Goal: Information Seeking & Learning: Get advice/opinions

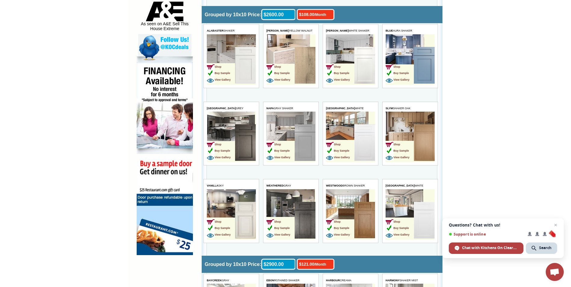
scroll to position [337, 0]
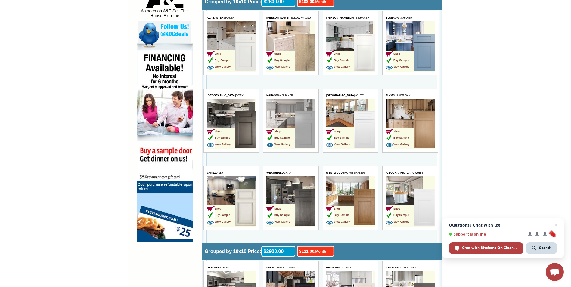
click at [225, 199] on td "Shop Buy Sample View Gallery" at bounding box center [221, 208] width 28 height 38
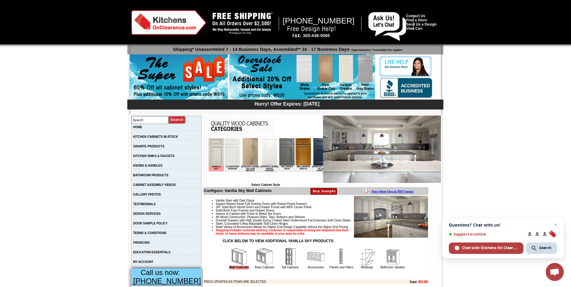
click at [276, 66] on img at bounding box center [302, 77] width 146 height 46
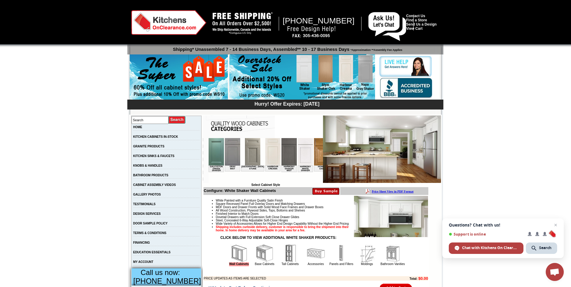
scroll to position [0, 400]
click at [313, 151] on img at bounding box center [320, 151] width 15 height 27
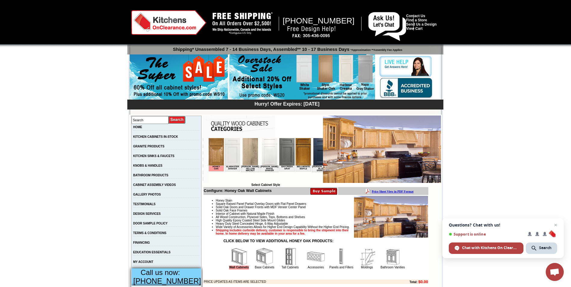
click at [299, 151] on img at bounding box center [302, 151] width 15 height 27
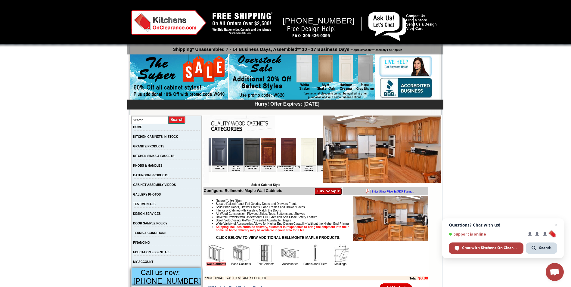
scroll to position [0, 181]
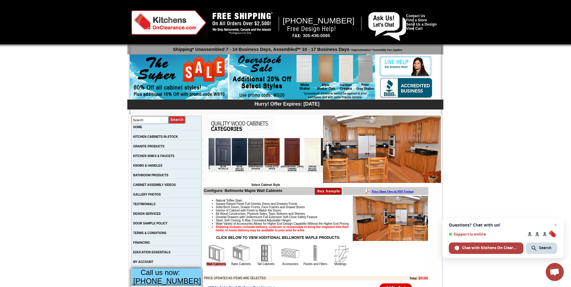
click at [216, 156] on img at bounding box center [222, 151] width 15 height 27
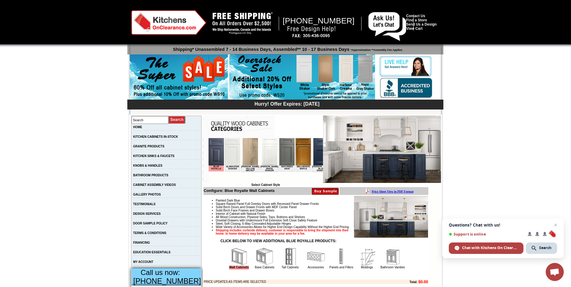
click at [264, 158] on img at bounding box center [269, 151] width 15 height 27
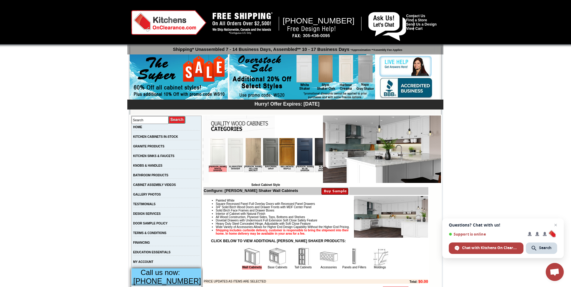
click at [217, 158] on img at bounding box center [217, 151] width 15 height 27
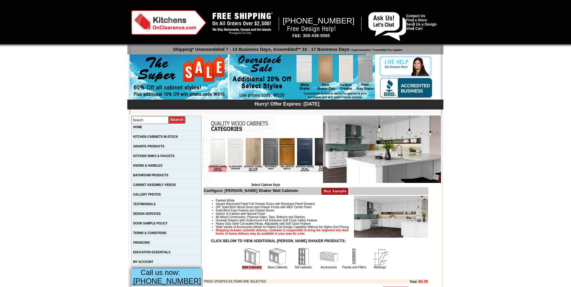
click at [233, 156] on img at bounding box center [235, 151] width 15 height 27
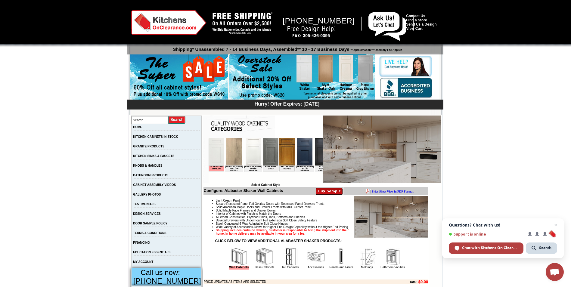
click at [264, 158] on img at bounding box center [270, 151] width 15 height 27
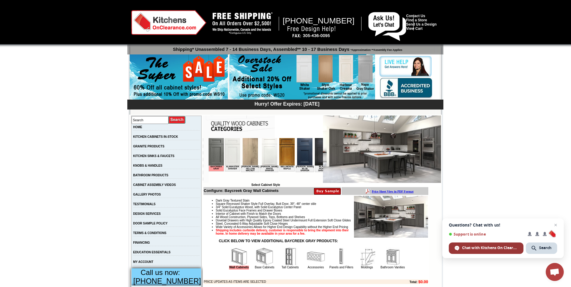
click at [470, 248] on span "Chat with Kitchens On Clearance" at bounding box center [490, 247] width 56 height 5
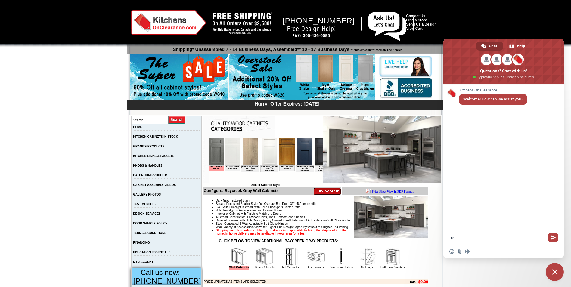
type textarea "hello"
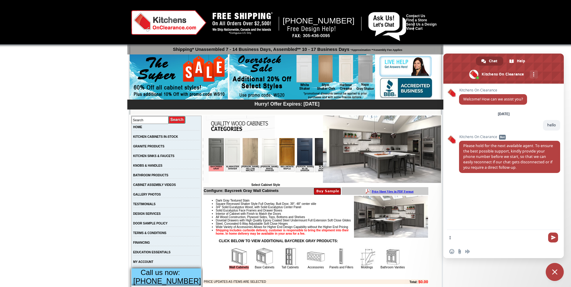
type textarea "I"
type textarea "[PHONE_NUMBER]"
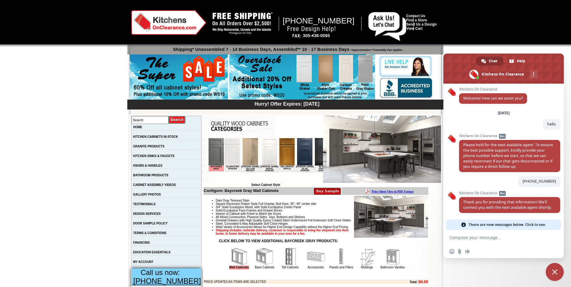
scroll to position [17, 0]
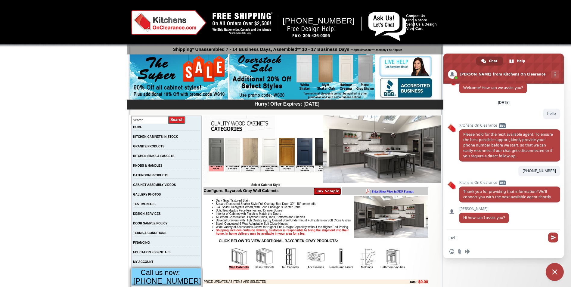
type textarea "hello"
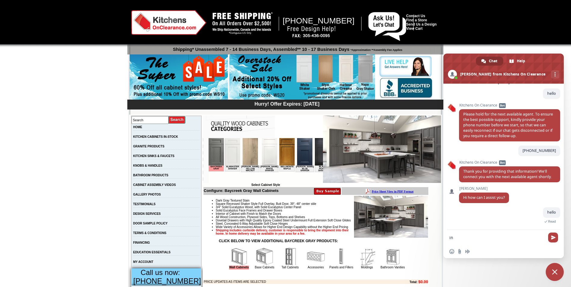
scroll to position [37, 0]
type textarea "interested in your services"
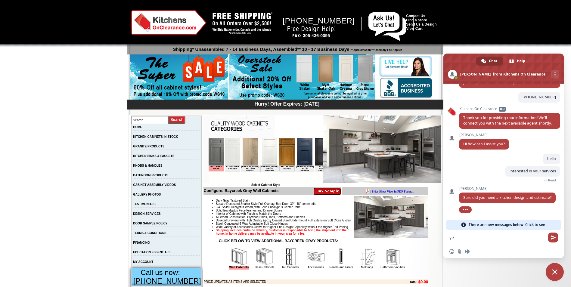
scroll to position [88, 0]
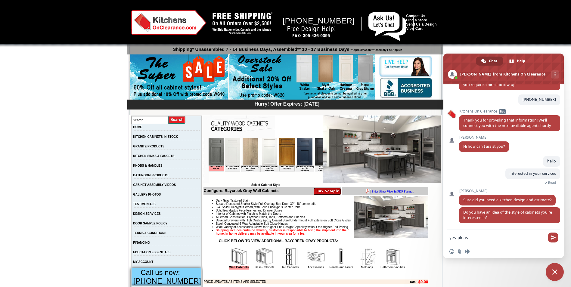
type textarea "yes please"
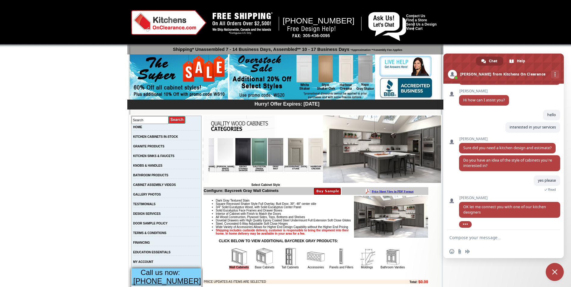
scroll to position [139, 0]
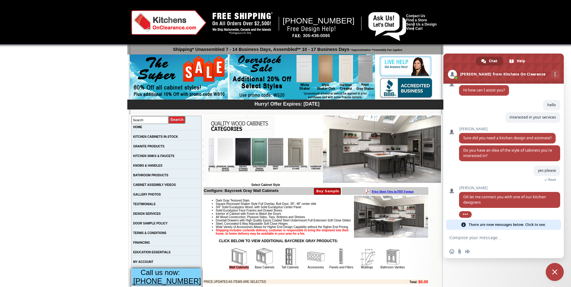
click at [489, 238] on textarea "Compose your message..." at bounding box center [498, 237] width 96 height 15
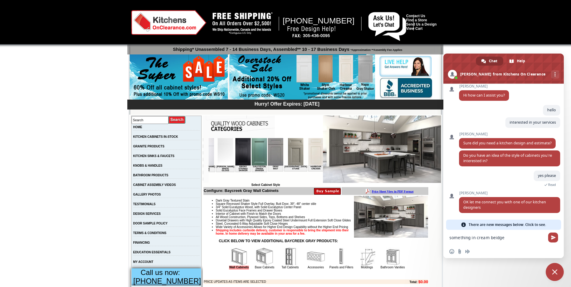
scroll to position [152, 0]
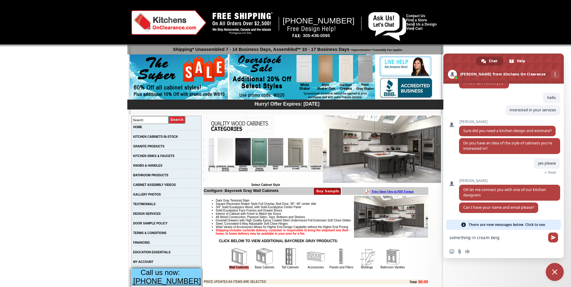
type textarea "something in cream beige"
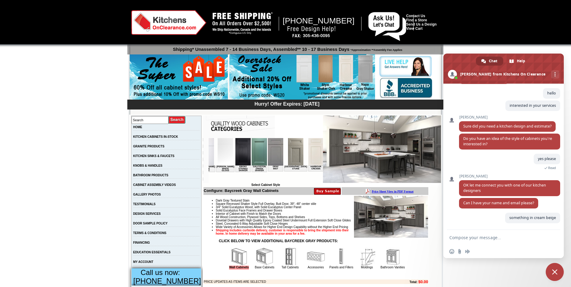
scroll to position [156, 0]
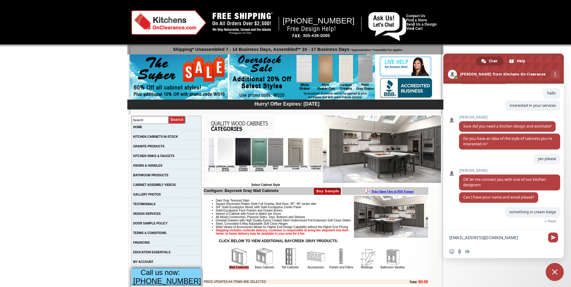
type textarea "[EMAIL_ADDRESS][DOMAIN_NAME]"
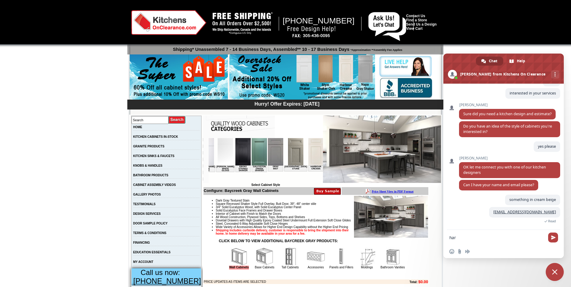
scroll to position [179, 0]
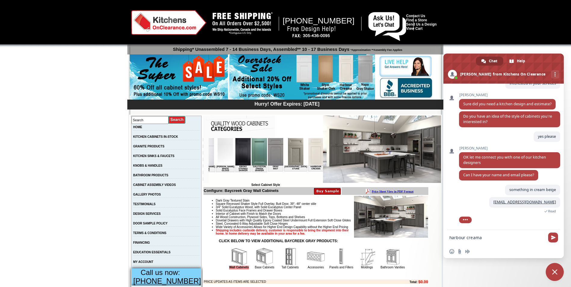
type textarea "harbour creama?"
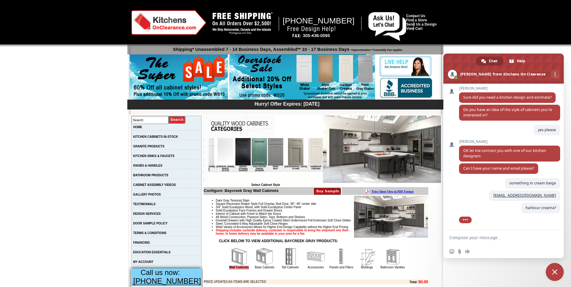
scroll to position [191, 0]
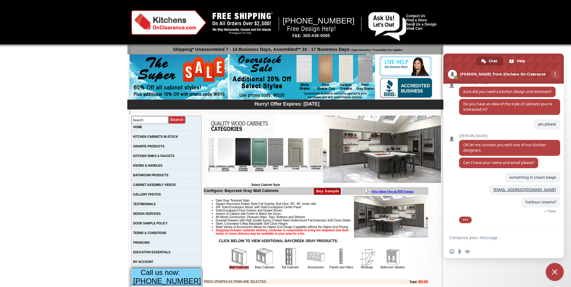
click at [308, 161] on img at bounding box center [315, 151] width 15 height 27
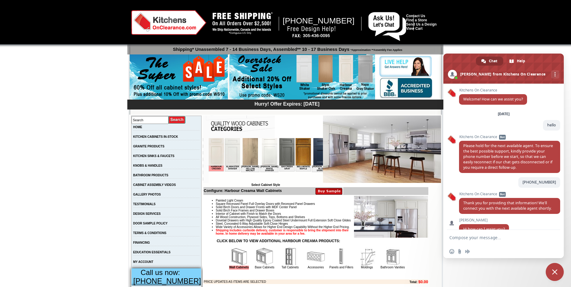
scroll to position [191, 0]
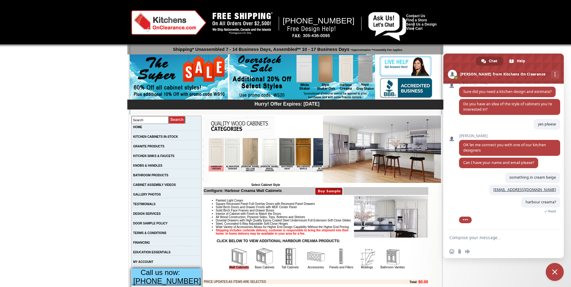
click at [360, 161] on img at bounding box center [382, 149] width 118 height 67
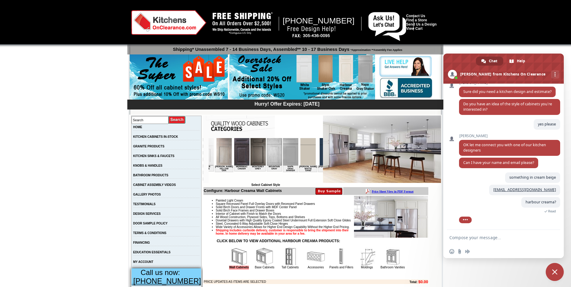
scroll to position [0, 640]
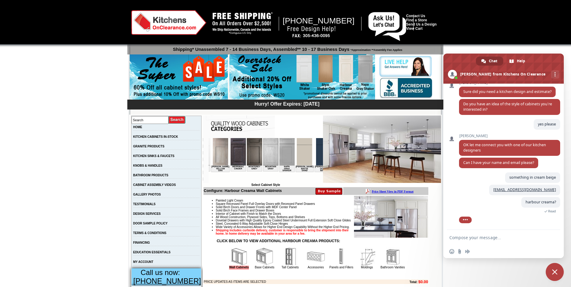
click at [482, 241] on textarea "Compose your message..." at bounding box center [498, 237] width 96 height 15
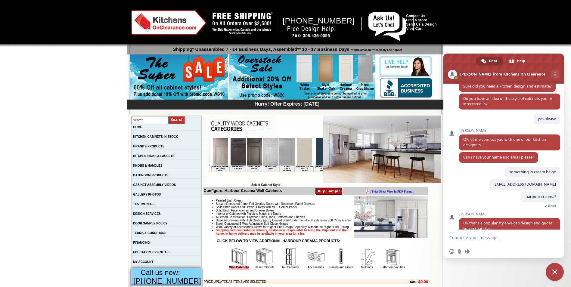
scroll to position [207, 0]
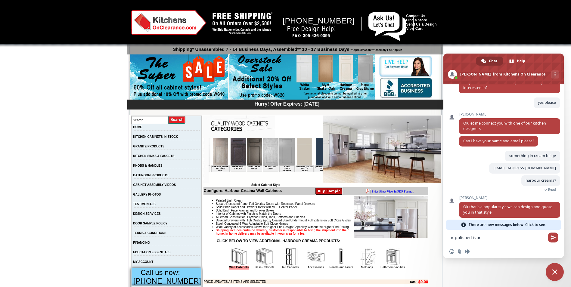
type textarea "or polished ivory"
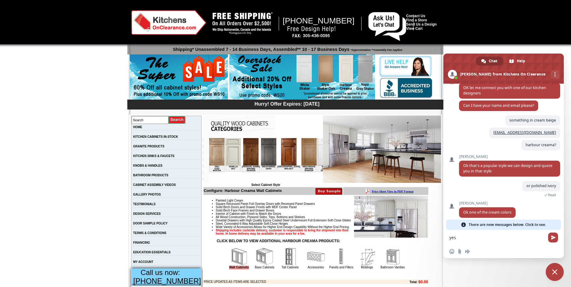
scroll to position [263, 0]
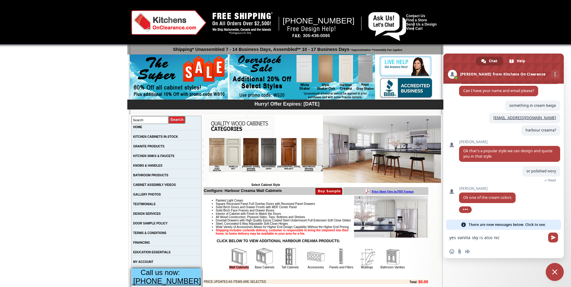
type textarea "yes vanilla sky is also nice"
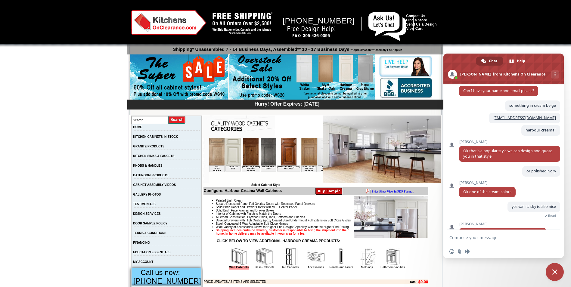
scroll to position [278, 0]
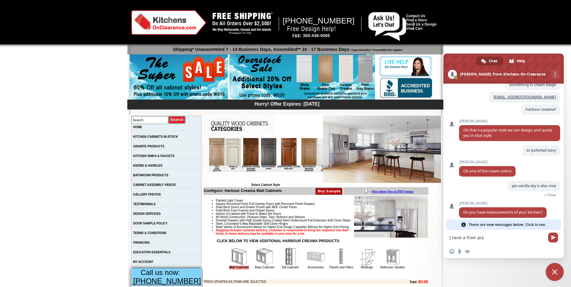
type textarea "I have a floor plan"
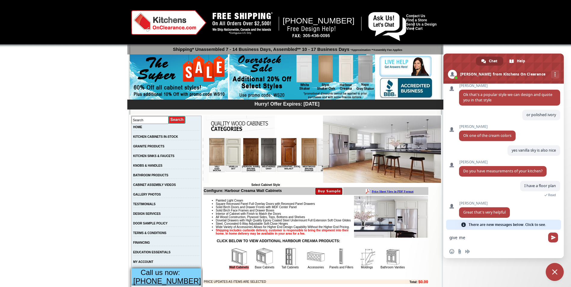
scroll to position [334, 0]
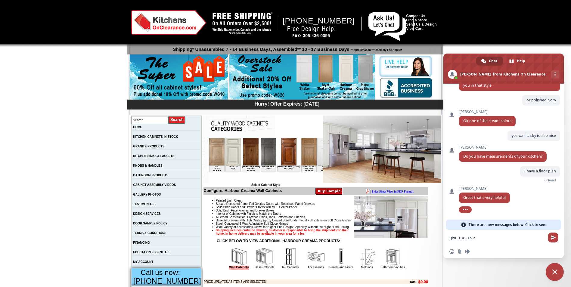
type textarea "give me a sec"
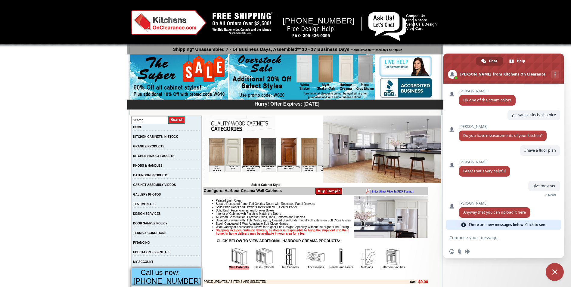
scroll to position [370, 0]
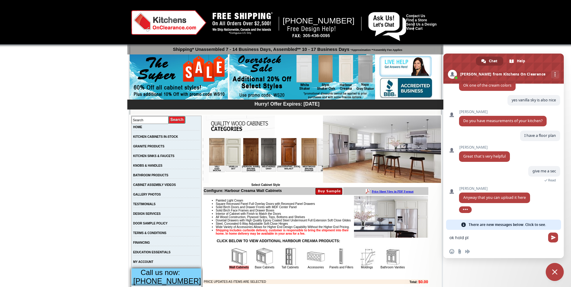
type textarea "ok hold plz"
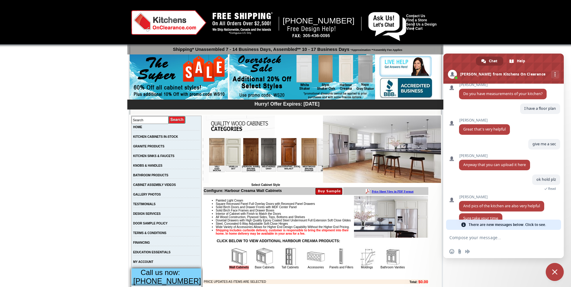
scroll to position [407, 0]
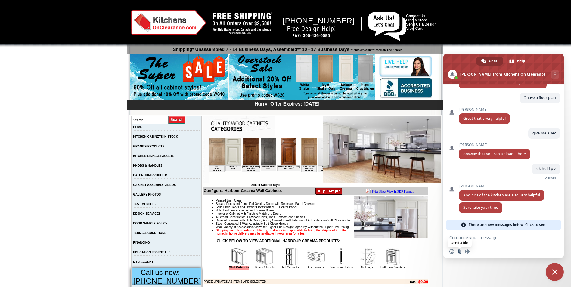
click at [460, 251] on input "Send a file" at bounding box center [459, 251] width 5 height 5
click at [460, 254] on input "Send a file" at bounding box center [459, 251] width 5 height 5
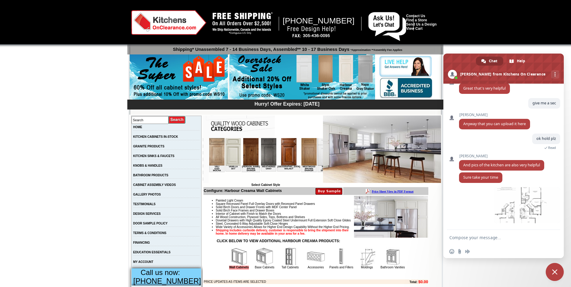
scroll to position [438, 0]
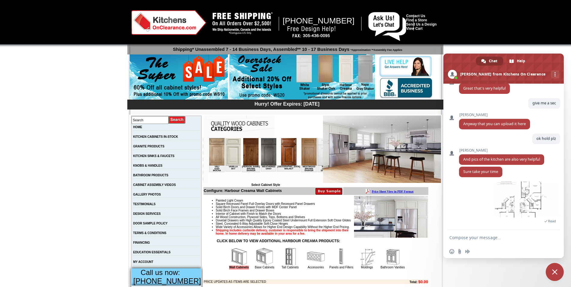
click at [500, 237] on textarea "Compose your message..." at bounding box center [498, 237] width 96 height 15
type textarea "ok uploaded"
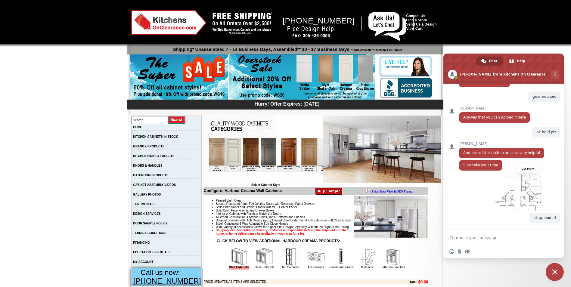
scroll to position [450, 0]
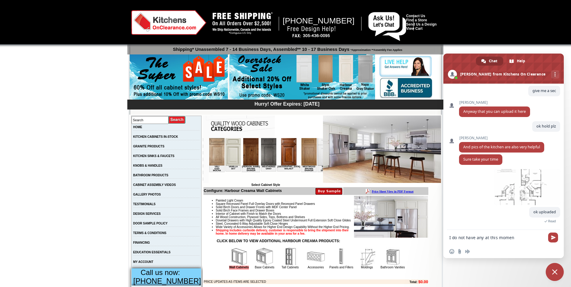
type textarea "I do not have any at this moment"
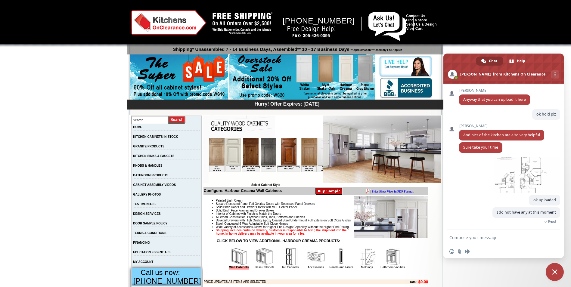
scroll to position [462, 0]
type textarea "this is a rental"
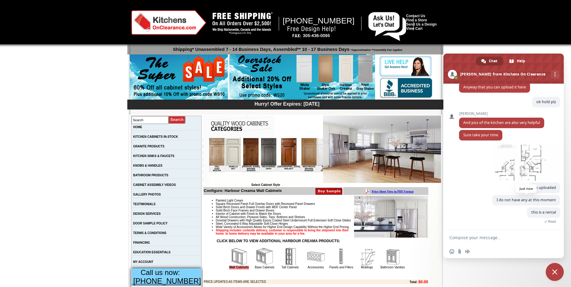
scroll to position [475, 0]
type textarea "but we are looking to remodel"
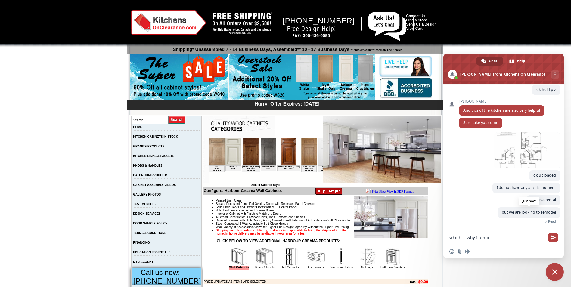
scroll to position [487, 0]
click at [502, 220] on span "Read" at bounding box center [529, 221] width 63 height 6
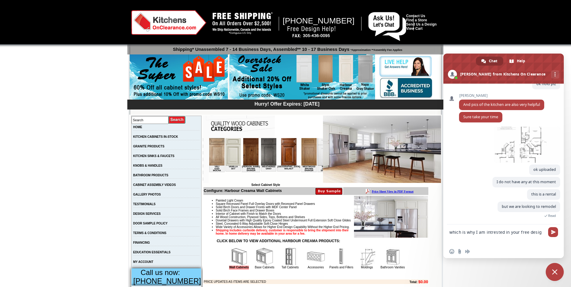
type textarea "which is why I am intrested in your free design"
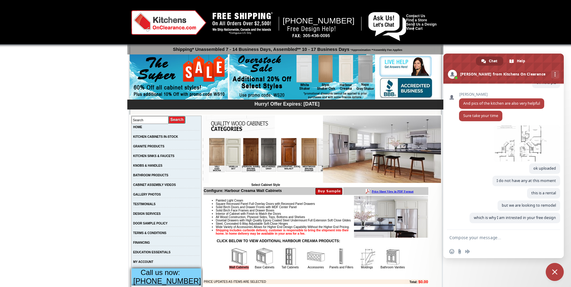
scroll to position [499, 0]
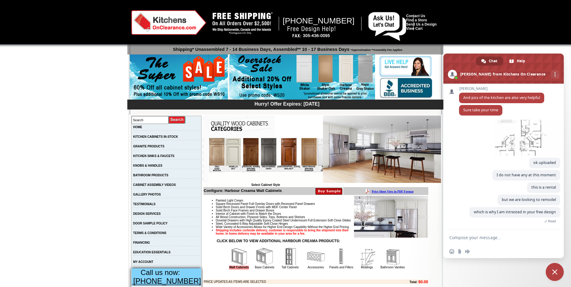
click at [281, 157] on img at bounding box center [288, 151] width 15 height 27
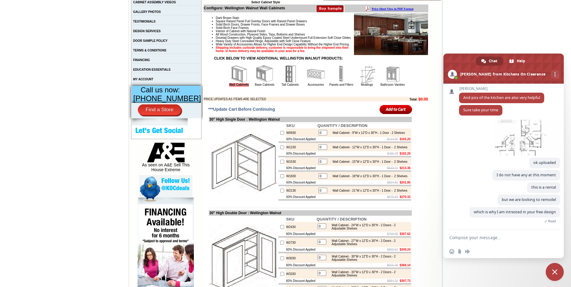
scroll to position [83, 0]
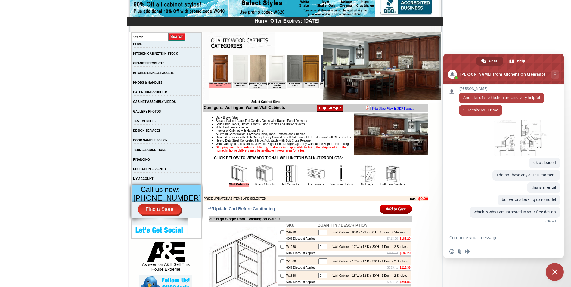
click at [259, 183] on img at bounding box center [265, 174] width 18 height 18
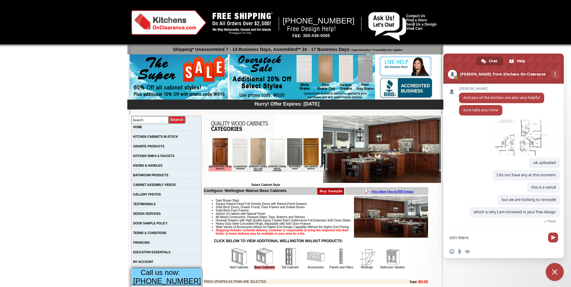
type textarea "still there?"
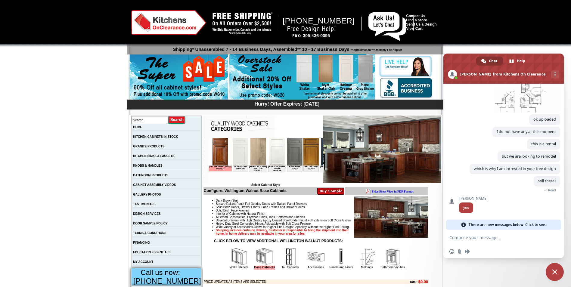
scroll to position [545, 0]
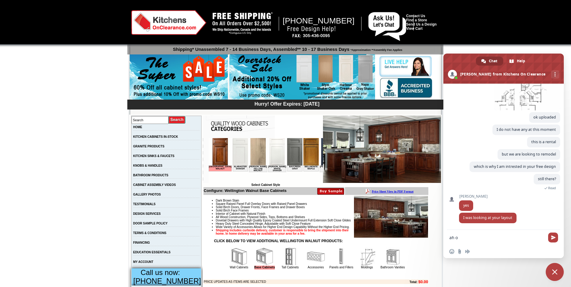
type textarea "ah ok"
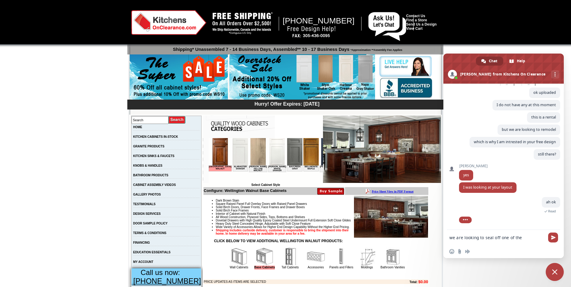
scroll to position [575, 0]
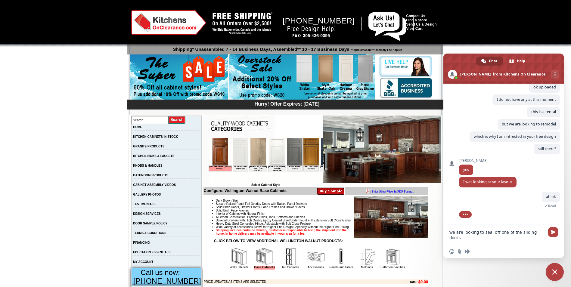
type textarea "we are looking to seal off one of the sliding doors"
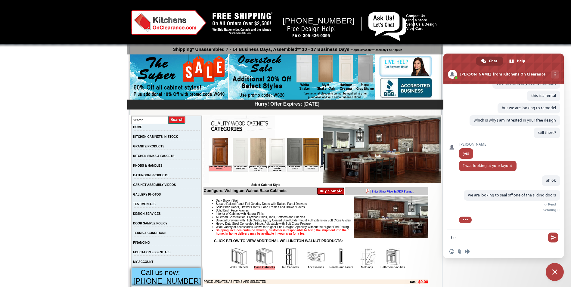
scroll to position [582, 0]
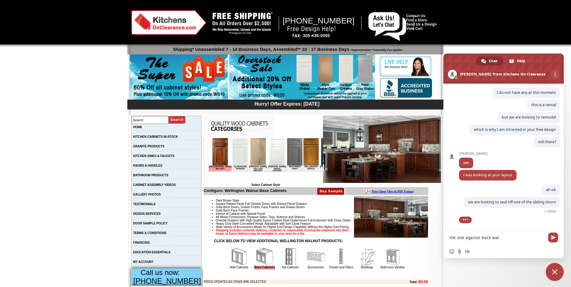
type textarea "the one against back wall"
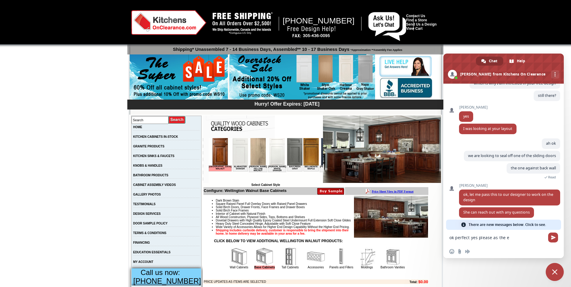
scroll to position [643, 0]
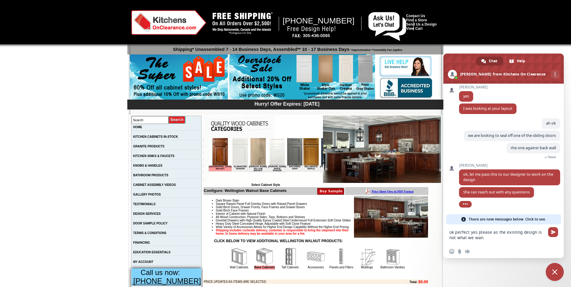
type textarea "ok perfect yes please as the existing design is not what we want"
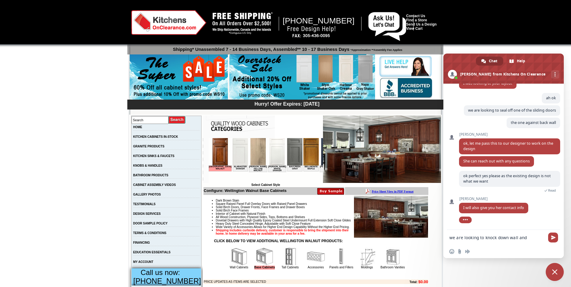
scroll to position [679, 0]
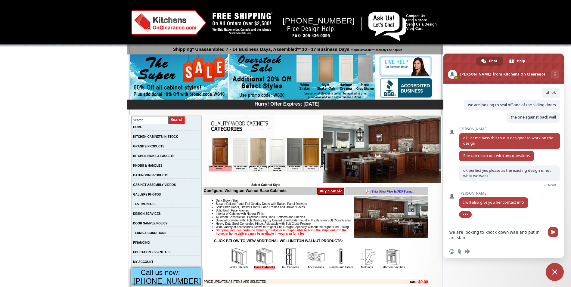
type textarea "we are looking to knock down wall and put in an island"
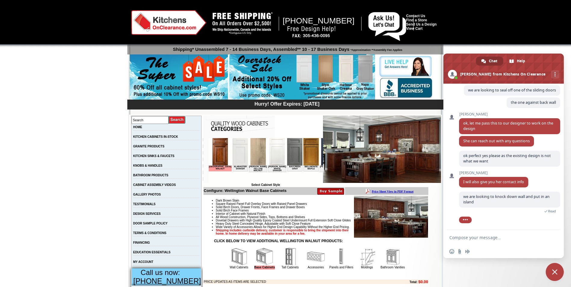
scroll to position [710, 0]
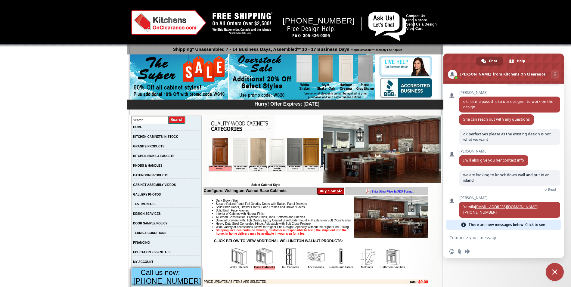
drag, startPoint x: 565, startPoint y: 203, endPoint x: 565, endPoint y: 208, distance: 5.8
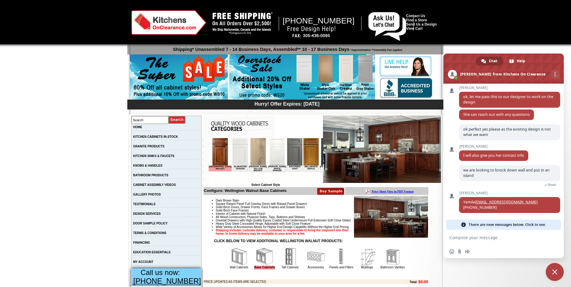
scroll to position [728, 0]
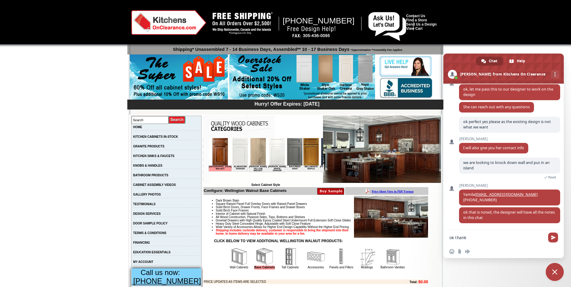
type textarea "ok thanks"
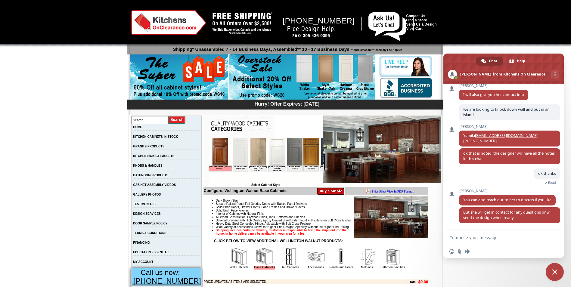
scroll to position [797, 0]
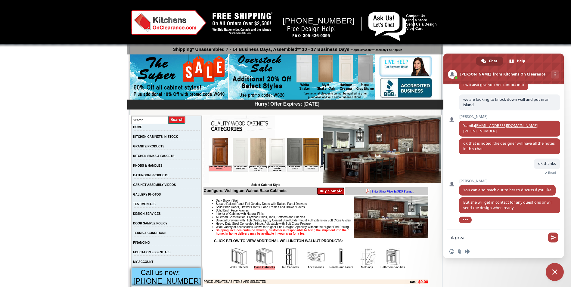
type textarea "ok great"
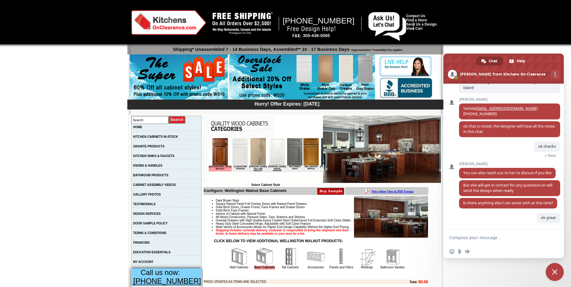
scroll to position [819, 0]
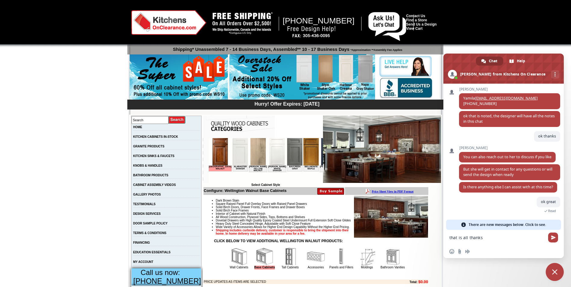
type textarea "that is all thanks"
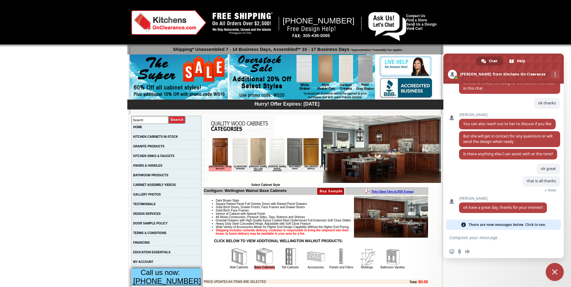
scroll to position [790, 0]
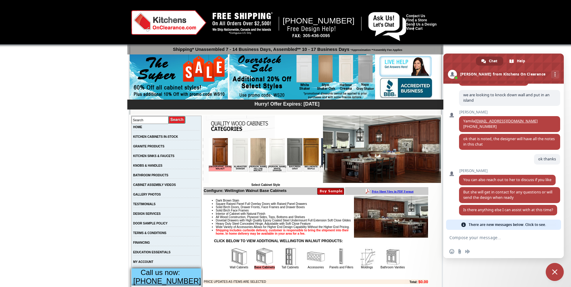
click at [500, 242] on textarea "Compose your message..." at bounding box center [498, 237] width 96 height 15
type textarea "you too"
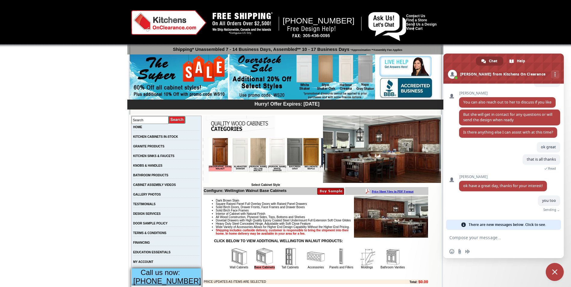
scroll to position [867, 0]
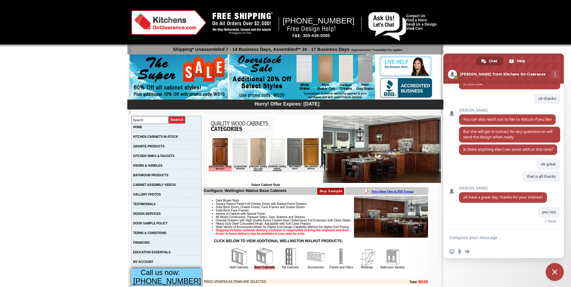
click at [554, 271] on span "Close chat" at bounding box center [554, 272] width 5 height 5
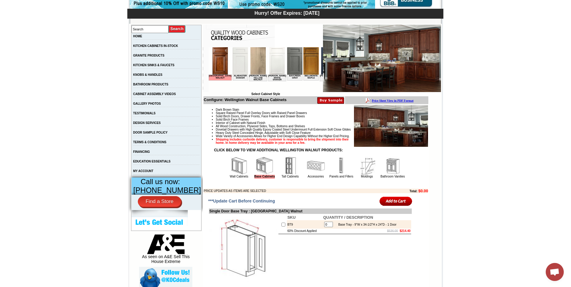
scroll to position [108, 0]
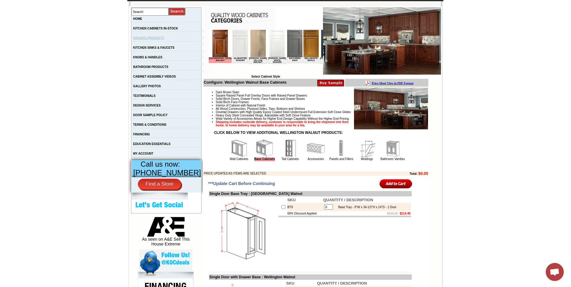
click at [162, 38] on link "GRANITE PRODUCTS" at bounding box center [148, 37] width 31 height 3
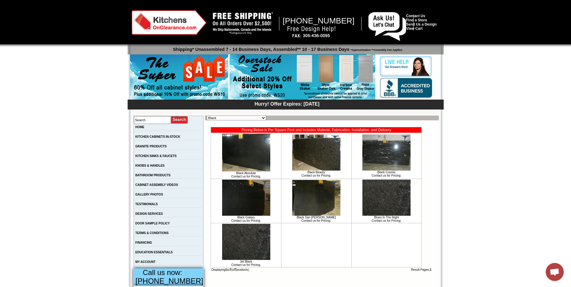
scroll to position [856, 0]
click at [245, 118] on select "Black Blue Brown Exotic Green Juparana Exotics Marble / Travertine New Arrivals…" at bounding box center [236, 118] width 59 height 5
select select "[URL][DOMAIN_NAME]"
click at [207, 116] on select "Black Blue Brown Exotic Green Juparana Exotics Marble / Travertine New Arrivals…" at bounding box center [236, 118] width 59 height 5
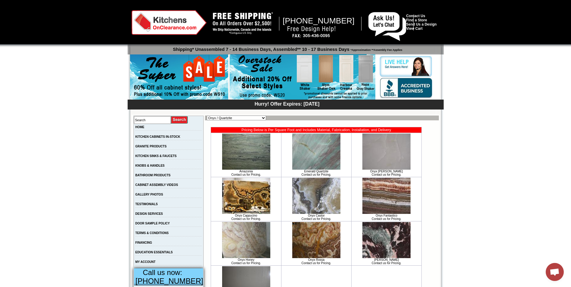
scroll to position [856, 0]
click at [393, 153] on img at bounding box center [387, 152] width 48 height 36
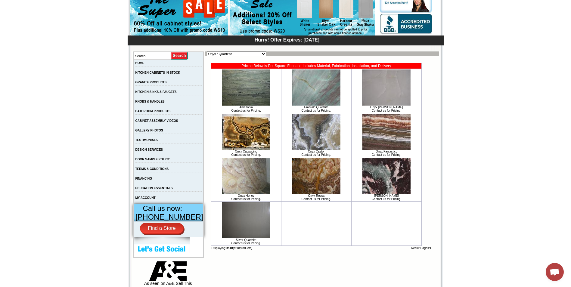
scroll to position [51, 0]
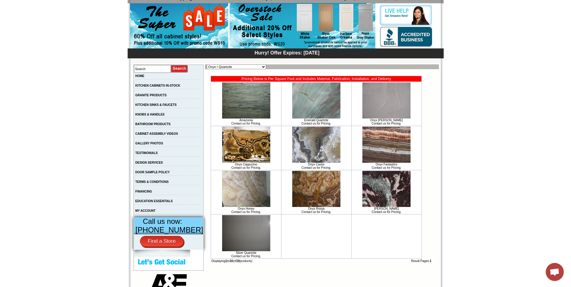
click at [237, 65] on select "Black Blue Brown Exotic Green Juparana Exotics Marble / Travertine New Arrivals…" at bounding box center [236, 66] width 59 height 5
select select "[URL][DOMAIN_NAME]"
click at [207, 64] on select "Black Blue Brown Exotic Green Juparana Exotics Marble / Travertine New Arrivals…" at bounding box center [236, 66] width 59 height 5
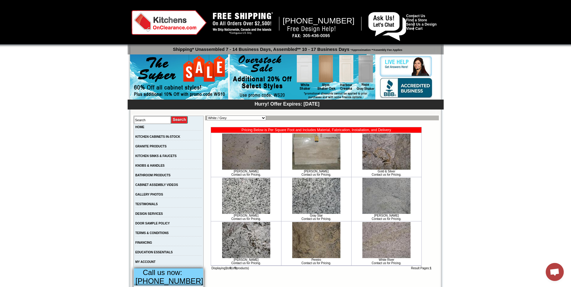
scroll to position [856, 0]
click at [401, 200] on img at bounding box center [387, 196] width 48 height 36
click at [315, 156] on img at bounding box center [316, 152] width 48 height 36
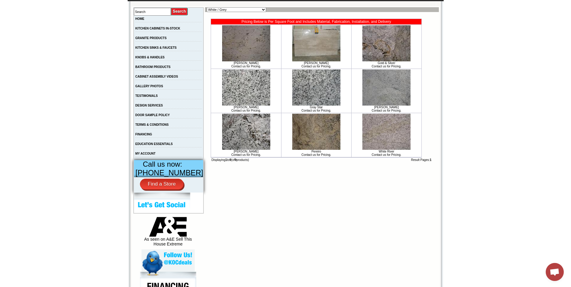
scroll to position [86, 0]
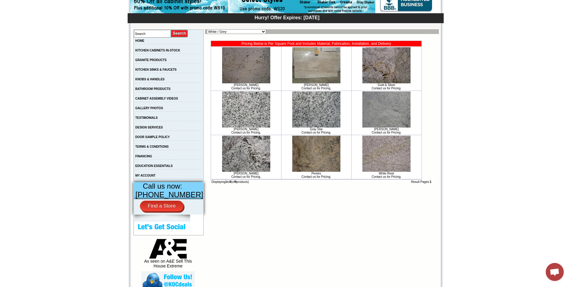
click at [386, 153] on img at bounding box center [387, 154] width 48 height 36
click at [244, 34] on select "Black Blue Brown Exotic Green Juparana Exotics Marble / Travertine New Arrivals…" at bounding box center [236, 31] width 59 height 5
select select "https://www.kitchensonclearance.com/granite-products-arrivals-c-61_7768.html"
click at [207, 29] on select "Black Blue Brown Exotic Green Juparana Exotics Marble / Travertine New Arrivals…" at bounding box center [236, 31] width 59 height 5
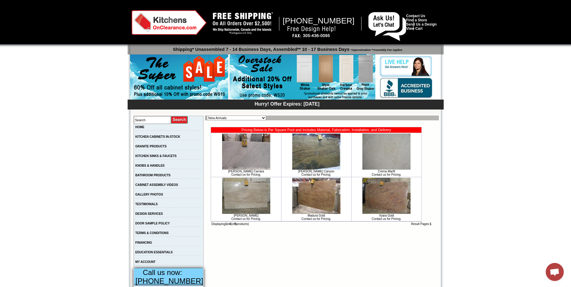
scroll to position [856, 0]
click at [242, 156] on img at bounding box center [246, 152] width 48 height 36
click at [389, 152] on img at bounding box center [387, 152] width 48 height 36
click at [245, 120] on select "Black Blue Brown Exotic Green Juparana Exotics Marble / Travertine New Arrivals…" at bounding box center [236, 118] width 59 height 5
select select "[URL][DOMAIN_NAME]"
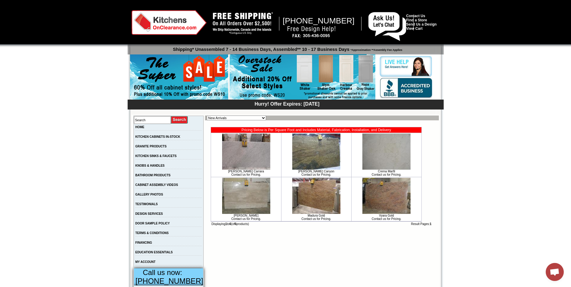
click at [207, 116] on select "Black Blue Brown Exotic Green Juparana Exotics Marble / Travertine New Arrivals…" at bounding box center [236, 118] width 59 height 5
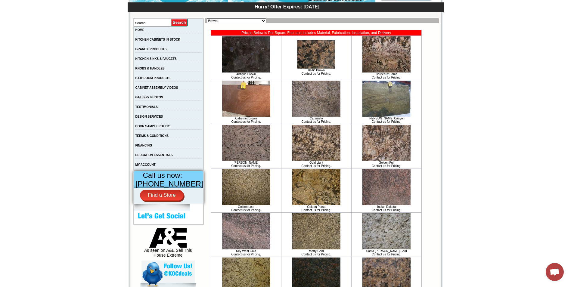
scroll to position [96, 0]
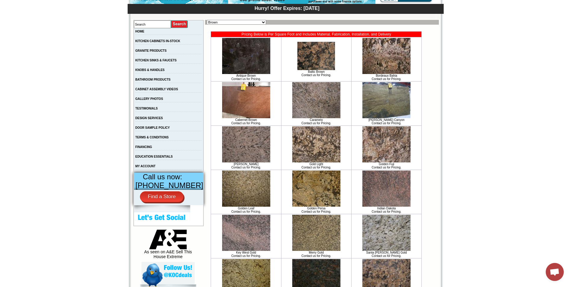
click at [257, 111] on img at bounding box center [246, 100] width 48 height 36
click at [317, 64] on img at bounding box center [317, 56] width 38 height 28
click at [317, 155] on img at bounding box center [316, 144] width 48 height 36
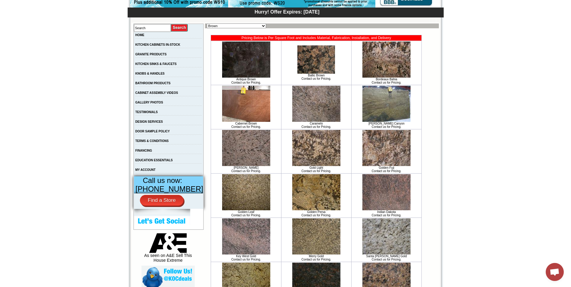
scroll to position [95, 0]
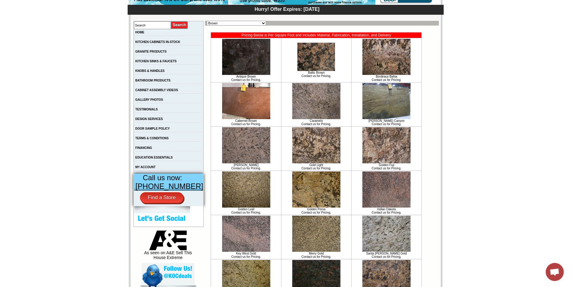
click at [325, 96] on img at bounding box center [316, 101] width 48 height 36
click at [164, 75] on td "KNOBS & HANDLES" at bounding box center [169, 73] width 70 height 10
click at [163, 72] on link "KNOBS & HANDLES" at bounding box center [150, 70] width 29 height 3
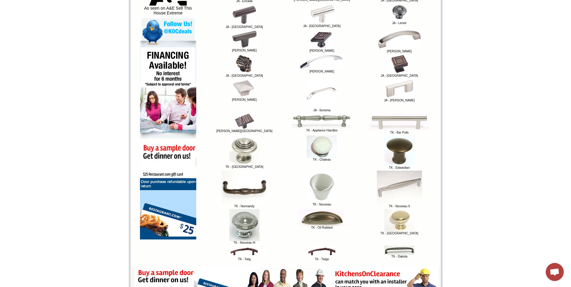
scroll to position [338, 0]
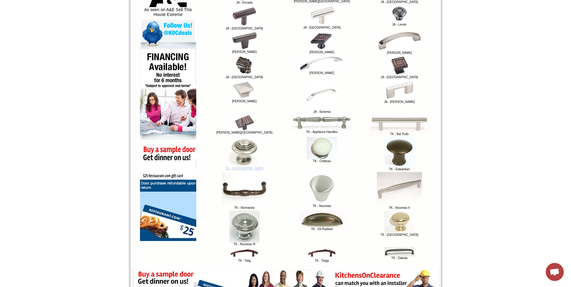
click at [237, 155] on img at bounding box center [244, 152] width 30 height 30
click at [243, 170] on link "TK - [GEOGRAPHIC_DATA]" at bounding box center [245, 167] width 38 height 6
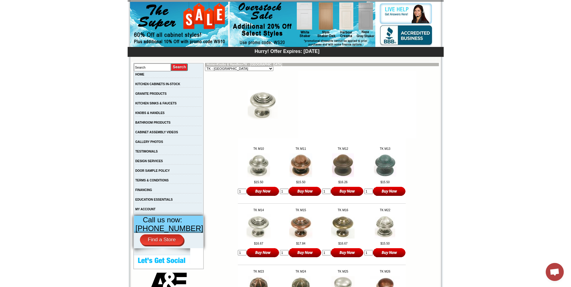
scroll to position [26, 0]
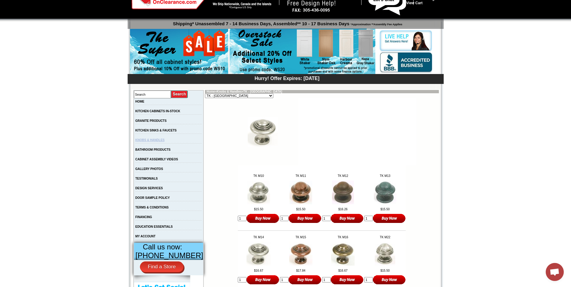
click at [165, 142] on link "KNOBS & HANDLES" at bounding box center [150, 140] width 29 height 3
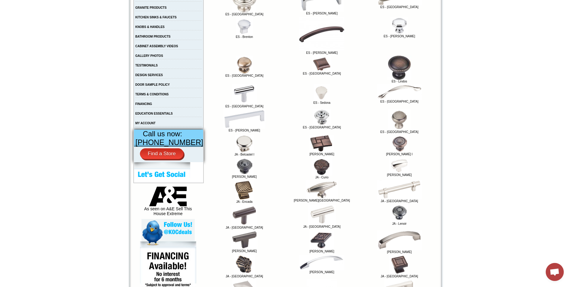
scroll to position [4, 0]
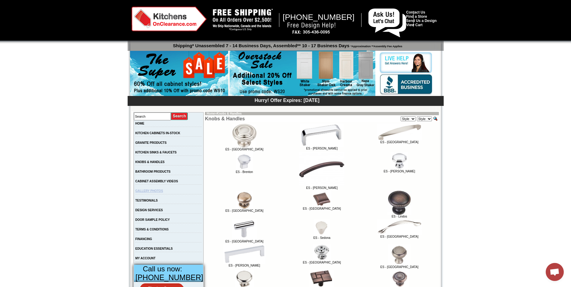
click at [160, 193] on link "GALLERY PHOTOS" at bounding box center [150, 190] width 28 height 3
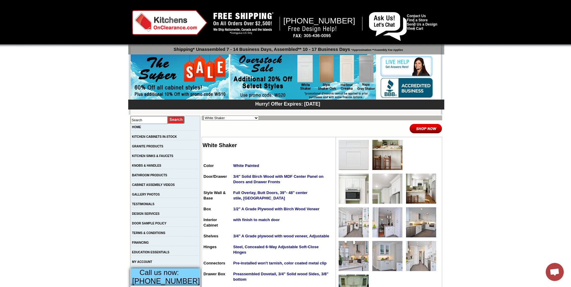
scroll to position [856, 0]
click at [385, 226] on img at bounding box center [388, 222] width 30 height 30
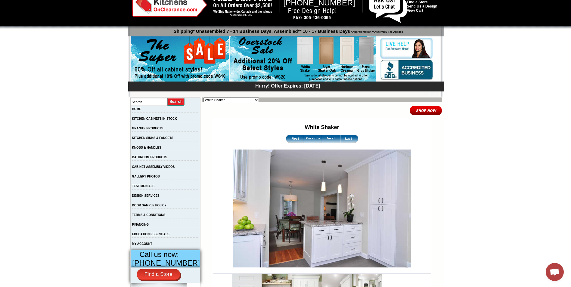
scroll to position [17, 0]
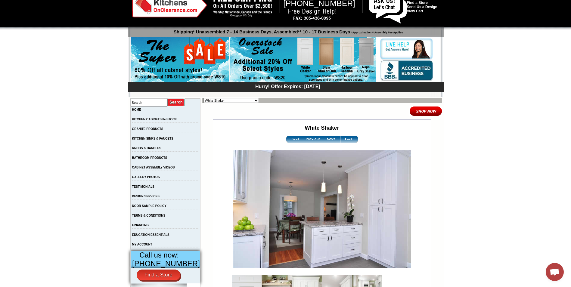
click at [247, 102] on select "Alabaster Shaker [PERSON_NAME] Yellow Walnut [PERSON_NAME] Shaker Baycreek Gray…" at bounding box center [231, 100] width 55 height 5
select select "/gallery.php?RollID=Vali_Iced_Mocha"
click at [204, 98] on select "Alabaster Shaker Altmann Yellow Walnut Ashton White Shaker Baycreek Gray Bellmo…" at bounding box center [231, 100] width 55 height 5
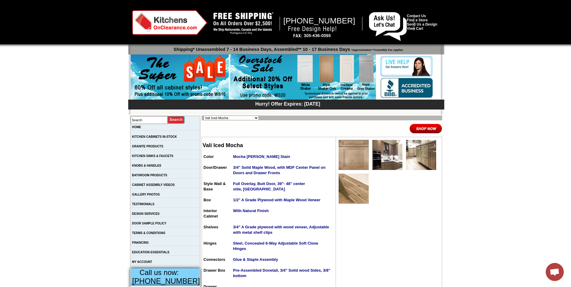
scroll to position [856, 0]
click at [355, 186] on img at bounding box center [354, 189] width 30 height 30
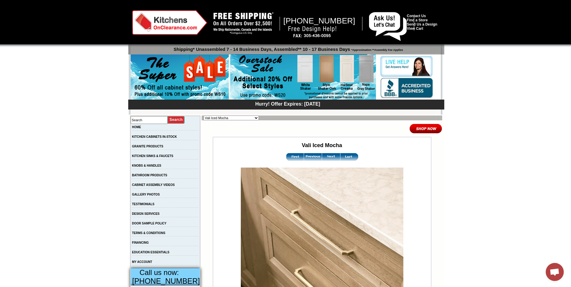
scroll to position [856, 0]
click at [330, 155] on img at bounding box center [331, 157] width 18 height 8
click at [289, 157] on img at bounding box center [295, 157] width 18 height 8
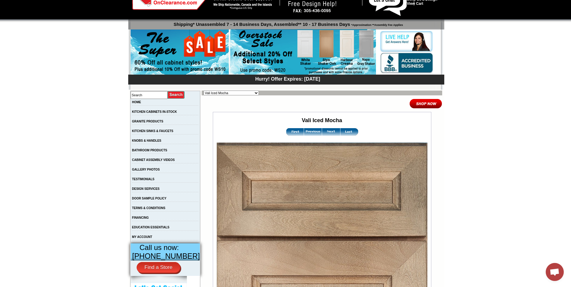
scroll to position [23, 0]
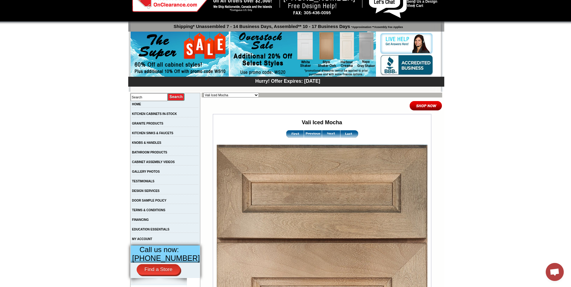
click at [243, 96] on select "Alabaster Shaker [PERSON_NAME] Yellow Walnut [PERSON_NAME] Shaker Baycreek Gray…" at bounding box center [231, 95] width 55 height 5
select select "/gallery.php?RollID=Waldron_Brown_Shaker"
click at [204, 93] on select "Alabaster Shaker Altmann Yellow Walnut Ashton White Shaker Baycreek Gray Bellmo…" at bounding box center [231, 95] width 55 height 5
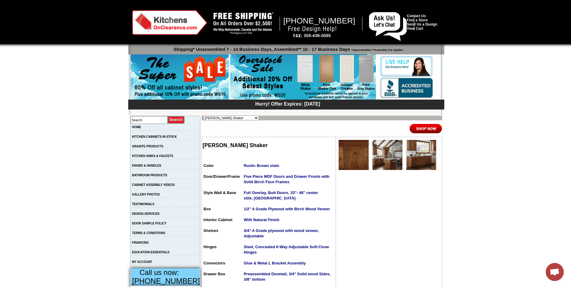
scroll to position [856, 0]
click at [352, 161] on img at bounding box center [354, 155] width 30 height 30
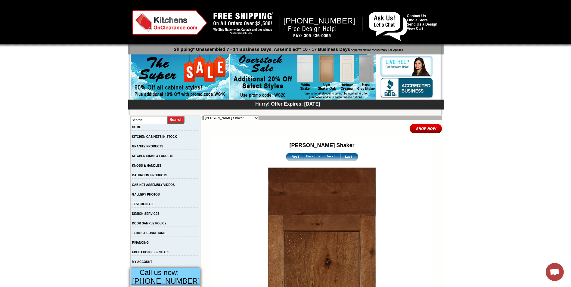
scroll to position [856, 0]
click at [326, 159] on img at bounding box center [331, 157] width 18 height 8
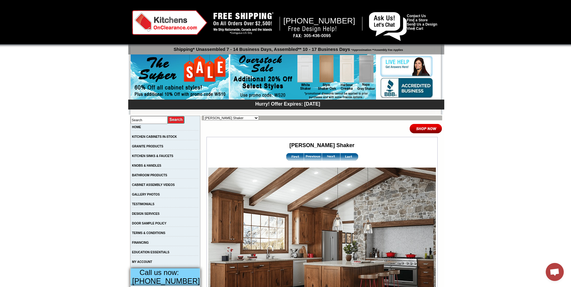
click at [231, 120] on select "Alabaster Shaker Altmann Yellow Walnut Ashton White Shaker Baycreek Gray Bellmo…" at bounding box center [231, 118] width 55 height 5
select select "/gallery.php?RollID=Vanilla_Sky"
click at [204, 116] on select "Alabaster Shaker Altmann Yellow Walnut Ashton White Shaker Baycreek Gray Bellmo…" at bounding box center [231, 118] width 55 height 5
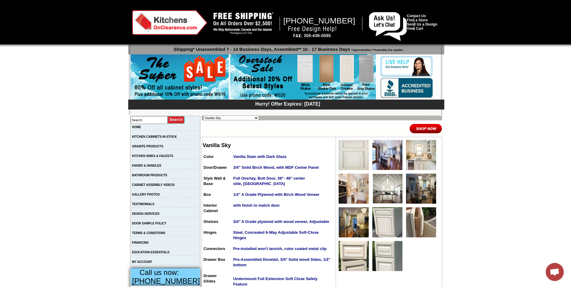
scroll to position [856, 0]
click at [351, 161] on img at bounding box center [354, 155] width 30 height 30
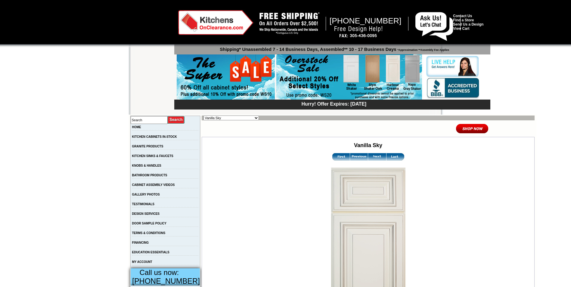
click at [368, 159] on img at bounding box center [377, 157] width 18 height 8
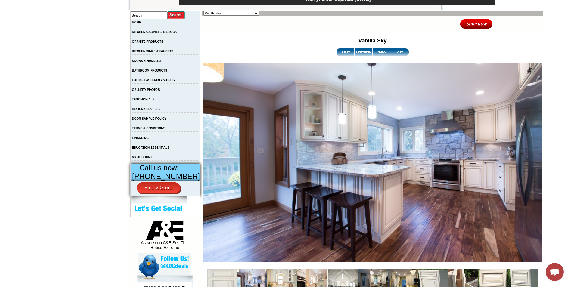
scroll to position [156, 0]
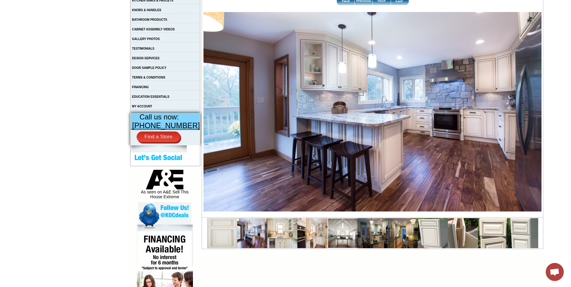
click at [273, 231] on img at bounding box center [282, 233] width 30 height 30
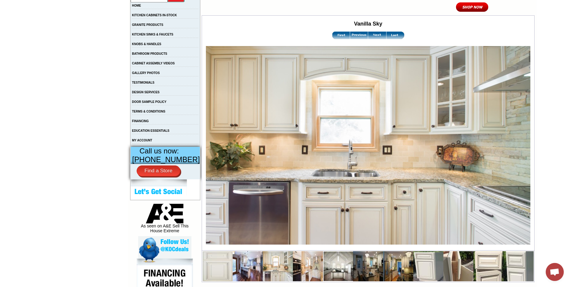
scroll to position [145, 0]
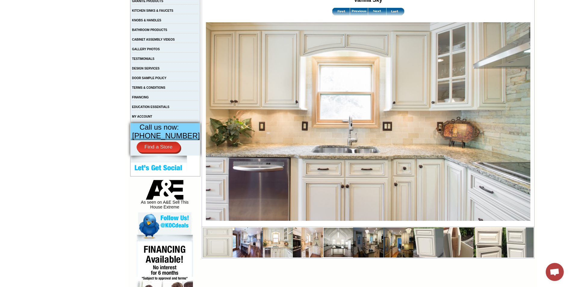
click at [385, 245] on img at bounding box center [398, 243] width 30 height 30
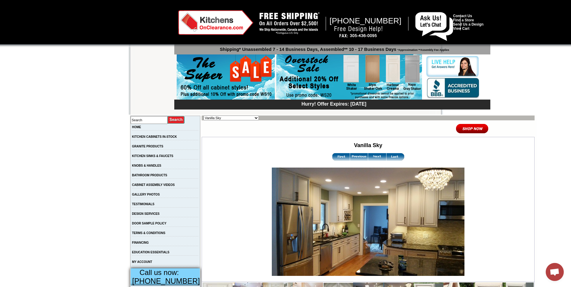
click at [215, 120] on select "Alabaster Shaker [PERSON_NAME] Yellow Walnut [PERSON_NAME] Shaker Baycreek Gray…" at bounding box center [231, 118] width 55 height 5
select select "/gallery.php?RollID=Rayne_Blue_Matte"
click at [204, 116] on select "Alabaster Shaker [PERSON_NAME] Yellow Walnut [PERSON_NAME] Shaker Baycreek Gray…" at bounding box center [231, 118] width 55 height 5
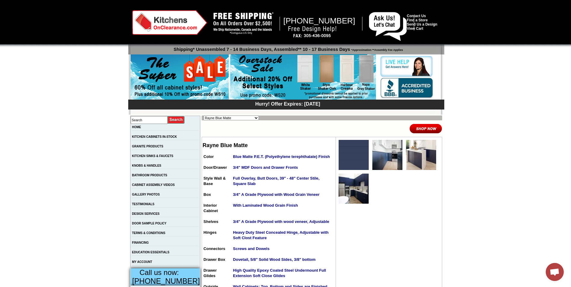
scroll to position [856, 0]
click at [222, 119] on select "Alabaster Shaker [PERSON_NAME] Yellow Walnut [PERSON_NAME] Shaker Baycreek Gray…" at bounding box center [231, 118] width 55 height 5
select select "/gallery.php?RollID=Honey_Oak"
click at [204, 116] on select "Alabaster Shaker [PERSON_NAME] Yellow Walnut [PERSON_NAME] Shaker Baycreek Gray…" at bounding box center [231, 118] width 55 height 5
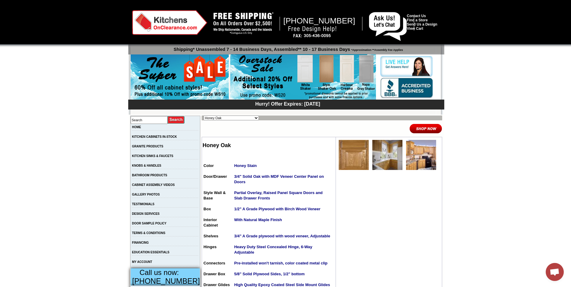
scroll to position [856, 0]
click at [230, 119] on select "Alabaster Shaker [PERSON_NAME] Yellow Walnut [PERSON_NAME] Shaker Baycreek Gray…" at bounding box center [231, 118] width 55 height 5
select select "/gallery.php?RollID=Alabaster_Shaker"
click at [204, 116] on select "Alabaster Shaker Altmann Yellow Walnut Ashton White Shaker Baycreek Gray Bellmo…" at bounding box center [231, 118] width 55 height 5
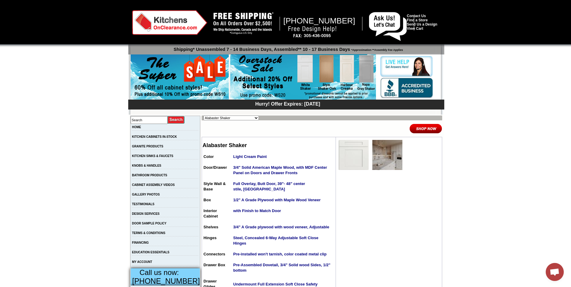
scroll to position [856, 0]
click at [380, 159] on img at bounding box center [388, 155] width 30 height 30
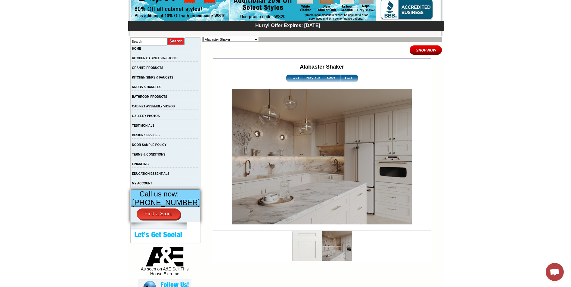
scroll to position [78, 0]
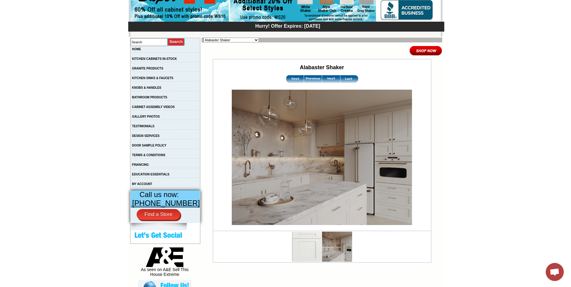
click at [569, 108] on body "1-888-620-7953 Contact Us Find a Store Send Us a Design View Cart Shipping* Una…" at bounding box center [285, 248] width 571 height 652
click at [233, 39] on select "Alabaster Shaker Altmann Yellow Walnut Ashton White Shaker Baycreek Gray Bellmo…" at bounding box center [231, 40] width 55 height 5
select select "/gallery.php?RollID=Altmann_Yellow_Walnut"
click at [204, 38] on select "Alabaster Shaker Altmann Yellow Walnut Ashton White Shaker Baycreek Gray Bellmo…" at bounding box center [231, 40] width 55 height 5
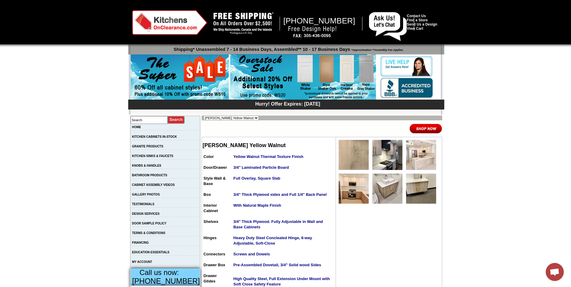
scroll to position [856, 0]
click at [354, 185] on img at bounding box center [354, 189] width 30 height 30
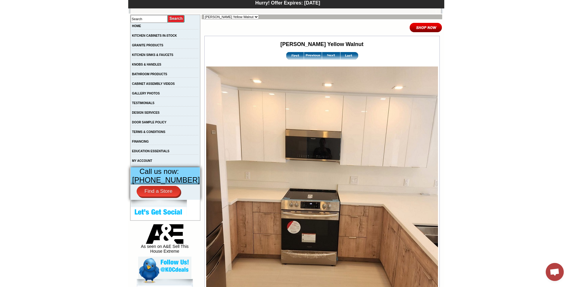
scroll to position [103, 0]
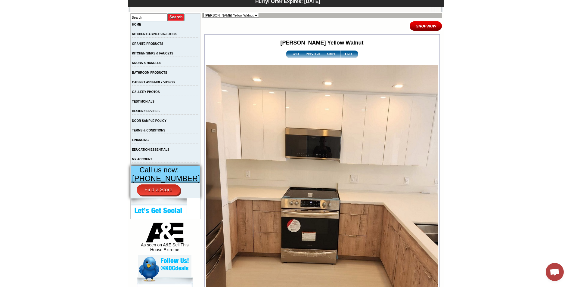
click at [244, 16] on select "Alabaster Shaker Altmann Yellow Walnut Ashton White Shaker Baycreek Gray Bellmo…" at bounding box center [231, 15] width 55 height 5
select select "/gallery.php?RollID=Blue_Linen"
click at [204, 13] on select "Alabaster Shaker [PERSON_NAME] Yellow Walnut [PERSON_NAME] Shaker Baycreek Gray…" at bounding box center [231, 15] width 55 height 5
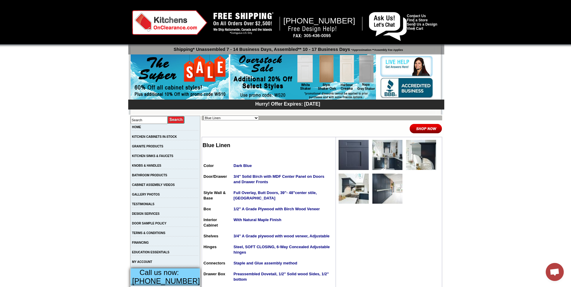
scroll to position [856, 0]
click at [384, 161] on img at bounding box center [388, 155] width 30 height 30
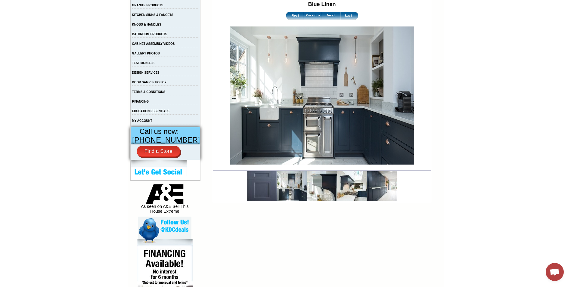
scroll to position [151, 0]
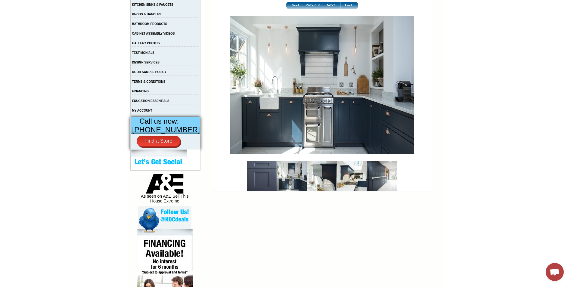
click at [374, 180] on img at bounding box center [382, 176] width 30 height 30
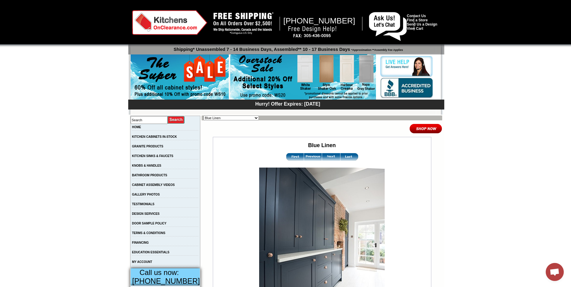
click at [234, 120] on select "Alabaster Shaker [PERSON_NAME] Yellow Walnut [PERSON_NAME] Shaker Baycreek Gray…" at bounding box center [231, 118] width 55 height 5
select select "/gallery.php?RollID=Blue_Night"
click at [204, 116] on select "Alabaster Shaker [PERSON_NAME] Yellow Walnut [PERSON_NAME] Shaker Baycreek Gray…" at bounding box center [231, 118] width 55 height 5
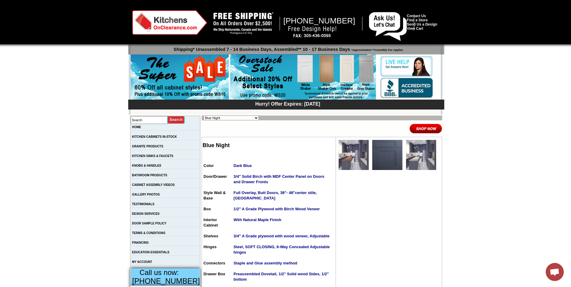
scroll to position [856, 0]
click at [417, 159] on img at bounding box center [421, 155] width 30 height 30
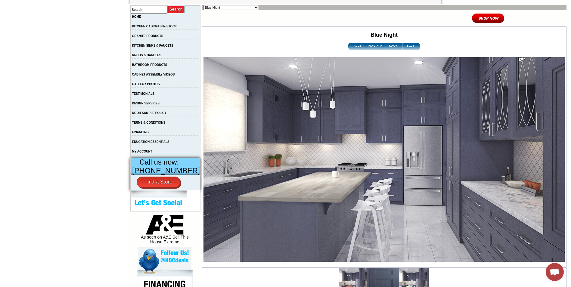
scroll to position [36, 0]
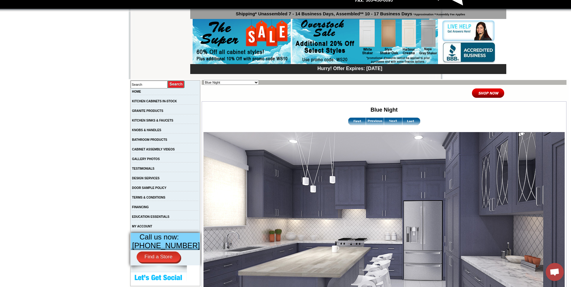
click at [230, 82] on select "Alabaster Shaker [PERSON_NAME] Yellow Walnut [PERSON_NAME] Shaker Baycreek Gray…" at bounding box center [231, 82] width 55 height 5
select select "/gallery.php?RollID=Blue_Royalle"
click at [204, 80] on select "Alabaster Shaker Altmann Yellow Walnut Ashton White Shaker Baycreek Gray Bellmo…" at bounding box center [231, 82] width 55 height 5
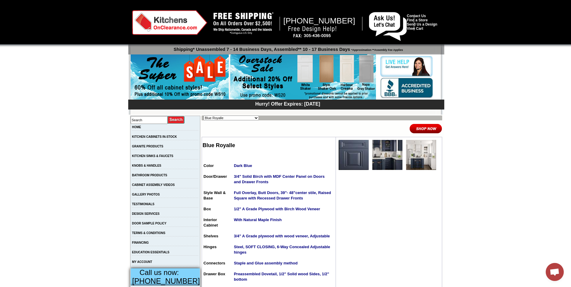
scroll to position [856, 0]
click at [379, 165] on img at bounding box center [388, 155] width 30 height 30
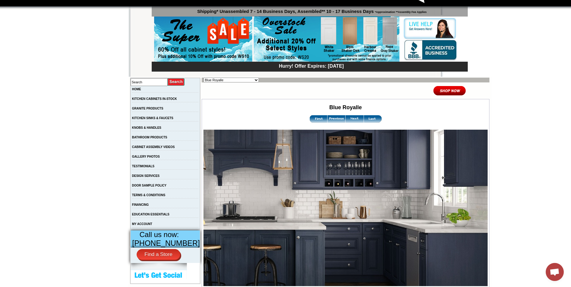
scroll to position [55, 0]
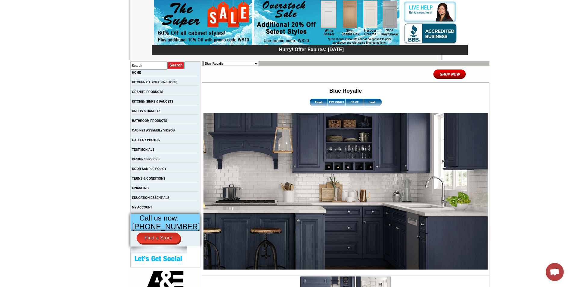
click at [227, 64] on select "Alabaster Shaker Altmann Yellow Walnut Ashton White Shaker Baycreek Gray Bellmo…" at bounding box center [231, 63] width 55 height 5
select select "/gallery.php?RollID=Cream_Valley_Shaker"
click at [204, 61] on select "Alabaster Shaker Altmann Yellow Walnut Ashton White Shaker Baycreek Gray Bellmo…" at bounding box center [231, 63] width 55 height 5
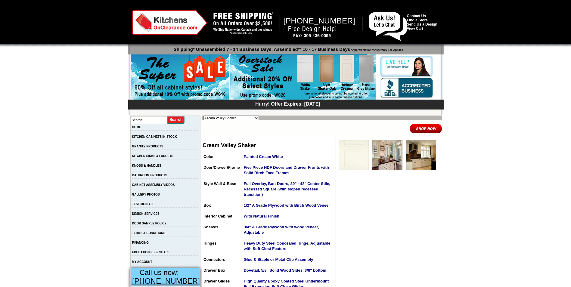
click at [385, 154] on img at bounding box center [388, 155] width 30 height 30
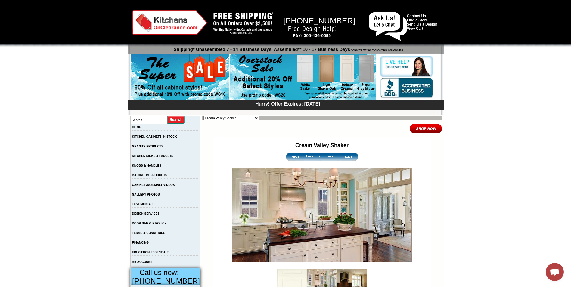
scroll to position [856, 0]
click at [237, 117] on select "Alabaster Shaker Altmann Yellow Walnut Ashton White Shaker Baycreek Gray Bellmo…" at bounding box center [231, 118] width 55 height 5
select select "/gallery.php?RollID=Harbour_Creama"
click at [204, 116] on select "Alabaster Shaker Altmann Yellow Walnut Ashton White Shaker Baycreek Gray Bellmo…" at bounding box center [231, 118] width 55 height 5
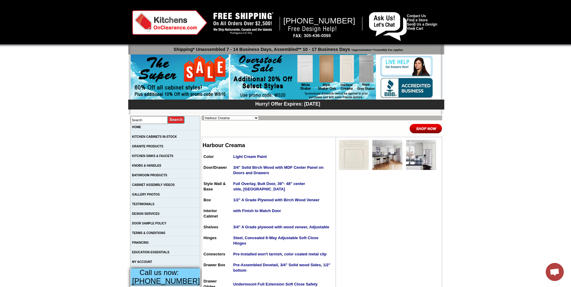
scroll to position [856, 0]
click at [384, 162] on img at bounding box center [388, 155] width 30 height 30
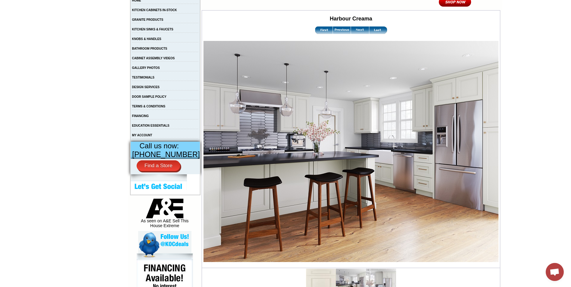
scroll to position [127, 0]
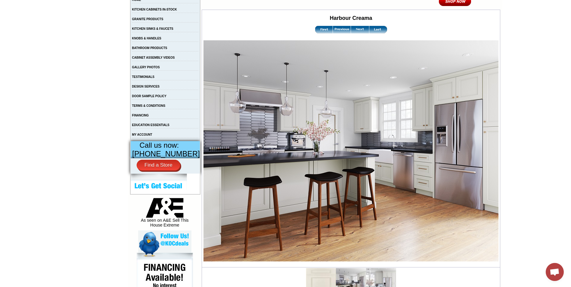
click at [366, 281] on img at bounding box center [381, 283] width 30 height 30
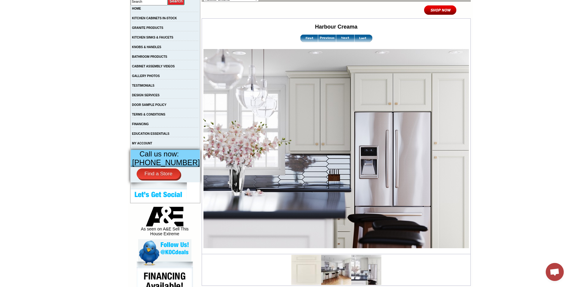
scroll to position [119, 0]
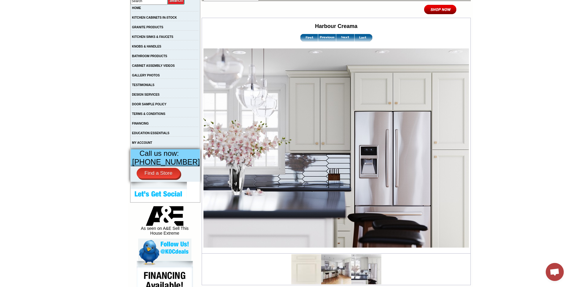
click at [438, 165] on img at bounding box center [337, 147] width 266 height 199
click at [480, 145] on body "1-888-329-5111 Contact Us Find a Store Send Us a Design View Cart Shipping* Una…" at bounding box center [285, 207] width 571 height 652
click at [294, 270] on img at bounding box center [306, 269] width 30 height 30
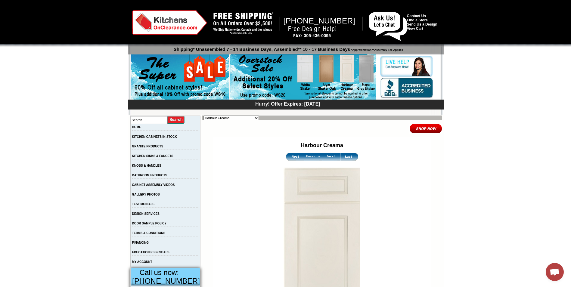
scroll to position [856, 0]
click at [233, 118] on select "Alabaster Shaker Altmann Yellow Walnut Ashton White Shaker Baycreek Gray Bellmo…" at bounding box center [231, 118] width 55 height 5
click at [249, 179] on td "Harbour Creama" at bounding box center [322, 231] width 218 height 189
click at [242, 118] on select "Alabaster Shaker [PERSON_NAME] Yellow Walnut [PERSON_NAME] Shaker Baycreek Gray…" at bounding box center [231, 118] width 55 height 5
select select "/gallery.php?RollID=Manor_Brown"
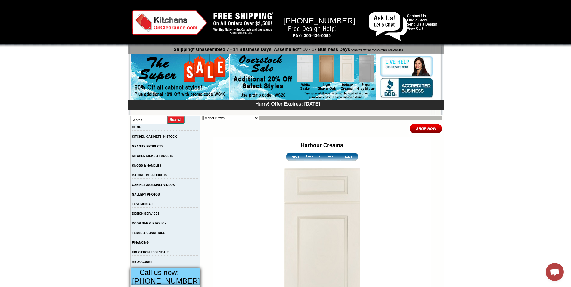
click at [204, 116] on select "Alabaster Shaker [PERSON_NAME] Yellow Walnut [PERSON_NAME] Shaker Baycreek Gray…" at bounding box center [231, 118] width 55 height 5
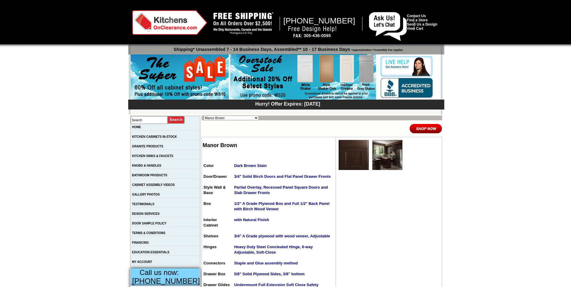
click at [360, 164] on img at bounding box center [354, 155] width 30 height 30
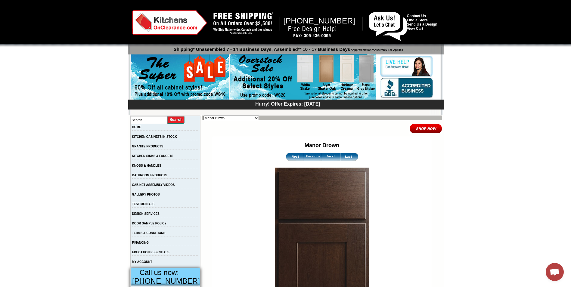
scroll to position [856, 0]
click at [220, 118] on select "Alabaster Shaker Altmann Yellow Walnut Ashton White Shaker Baycreek Gray Bellmo…" at bounding box center [231, 118] width 55 height 5
select select "/gallery.php?RollID=Madison_Mahogany_Maple"
click at [204, 116] on select "Alabaster Shaker Altmann Yellow Walnut Ashton White Shaker Baycreek Gray Bellmo…" at bounding box center [231, 118] width 55 height 5
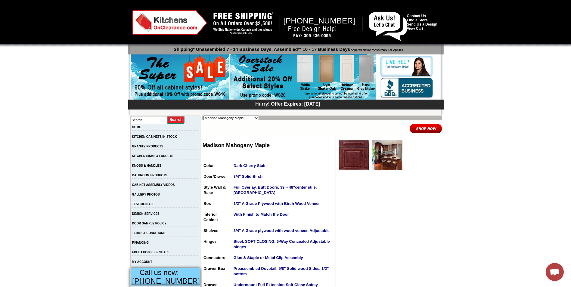
click at [378, 164] on img at bounding box center [388, 155] width 30 height 30
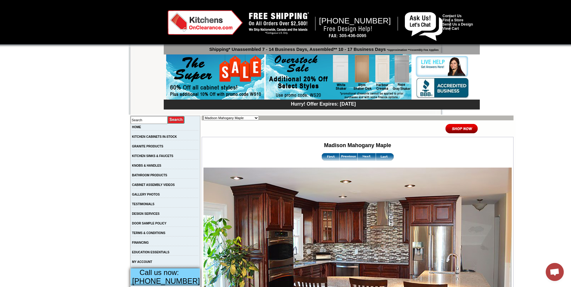
scroll to position [856, 0]
click at [229, 118] on select "Alabaster Shaker [PERSON_NAME] Yellow Walnut [PERSON_NAME] Shaker Baycreek Gray…" at bounding box center [231, 118] width 55 height 5
select select "/gallery.php?RollID=Manor_Harvest"
click at [204, 116] on select "Alabaster Shaker [PERSON_NAME] Yellow Walnut [PERSON_NAME] Shaker Baycreek Gray…" at bounding box center [231, 118] width 55 height 5
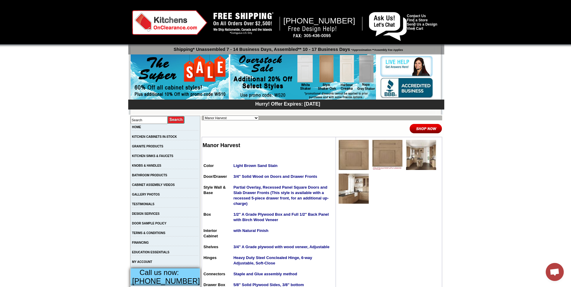
scroll to position [856, 0]
click at [415, 161] on img at bounding box center [421, 155] width 30 height 30
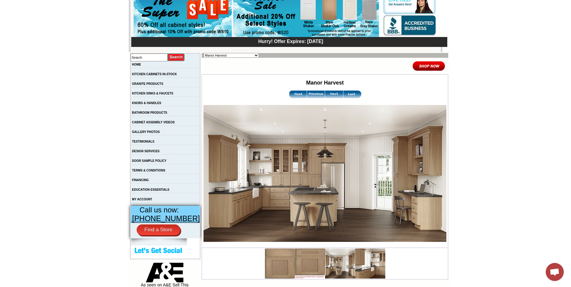
scroll to position [67, 0]
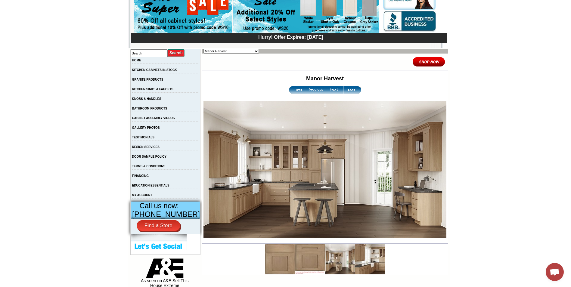
click at [232, 50] on select "Alabaster Shaker Altmann Yellow Walnut Ashton White Shaker Baycreek Gray Bellmo…" at bounding box center [231, 51] width 55 height 5
select select "/gallery.php?RollID=Oxford_White"
click at [204, 49] on select "Alabaster Shaker [PERSON_NAME] Yellow Walnut [PERSON_NAME] Shaker Baycreek Gray…" at bounding box center [231, 51] width 55 height 5
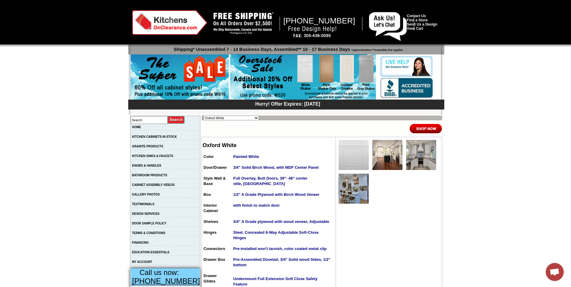
scroll to position [856, 0]
click at [356, 189] on img at bounding box center [354, 189] width 30 height 30
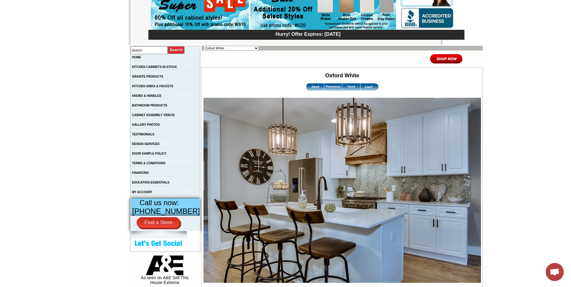
scroll to position [39, 0]
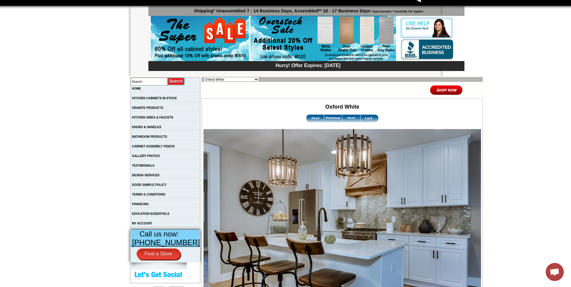
click at [233, 81] on select "Alabaster Shaker [PERSON_NAME] Yellow Walnut [PERSON_NAME] Shaker Baycreek Gray…" at bounding box center [231, 79] width 55 height 5
select select "/gallery.php?RollID=Taupe_Linen_Shaker"
click at [204, 77] on select "Alabaster Shaker [PERSON_NAME] Yellow Walnut [PERSON_NAME] Shaker Baycreek Gray…" at bounding box center [231, 79] width 55 height 5
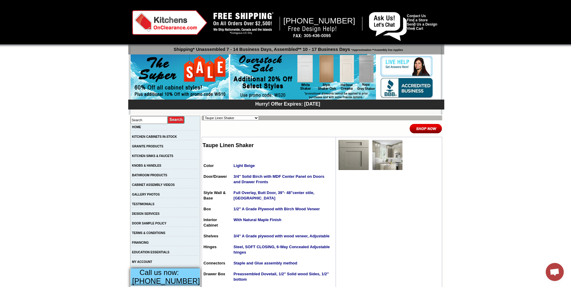
scroll to position [856, 0]
click at [233, 117] on select "Alabaster Shaker [PERSON_NAME] Yellow Walnut [PERSON_NAME] Shaker Baycreek Gray…" at bounding box center [231, 118] width 55 height 5
select select "/gallery.php?RollID=Soho_White"
click at [204, 116] on select "Alabaster Shaker [PERSON_NAME] Yellow Walnut [PERSON_NAME] Shaker Baycreek Gray…" at bounding box center [231, 118] width 55 height 5
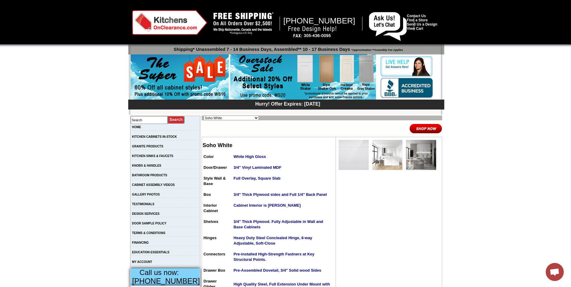
scroll to position [856, 0]
click at [238, 118] on select "Alabaster Shaker [PERSON_NAME] Yellow Walnut [PERSON_NAME] Shaker Baycreek Gray…" at bounding box center [231, 118] width 55 height 5
select select "/gallery.php?RollID=Rayne_Matte_Green"
click at [204, 116] on select "Alabaster Shaker Altmann Yellow Walnut Ashton White Shaker Baycreek Gray Bellmo…" at bounding box center [231, 118] width 55 height 5
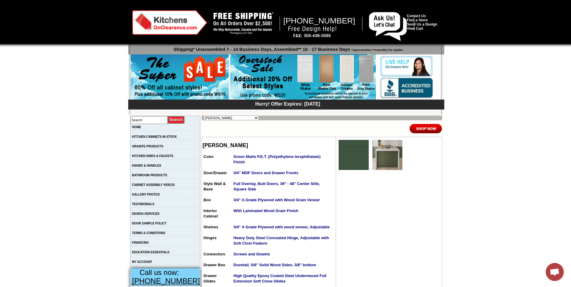
scroll to position [856, 0]
click at [232, 119] on select "Alabaster Shaker [PERSON_NAME] Yellow Walnut [PERSON_NAME] Shaker Baycreek Gray…" at bounding box center [231, 118] width 55 height 5
select select "/gallery.php?RollID=Polished_Ivory"
click at [204, 116] on select "Alabaster Shaker Altmann Yellow Walnut Ashton White Shaker Baycreek Gray Bellmo…" at bounding box center [231, 118] width 55 height 5
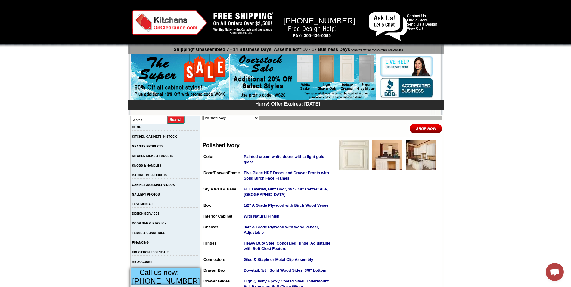
scroll to position [856, 0]
click at [348, 155] on img at bounding box center [354, 155] width 30 height 30
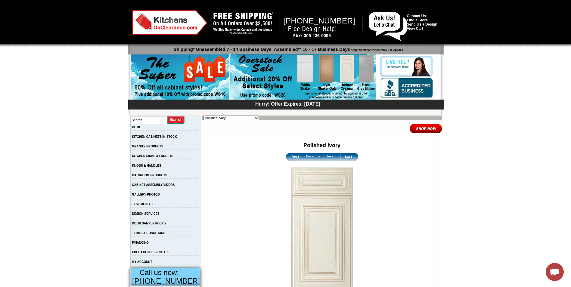
scroll to position [856, 0]
click at [326, 158] on img at bounding box center [331, 157] width 18 height 8
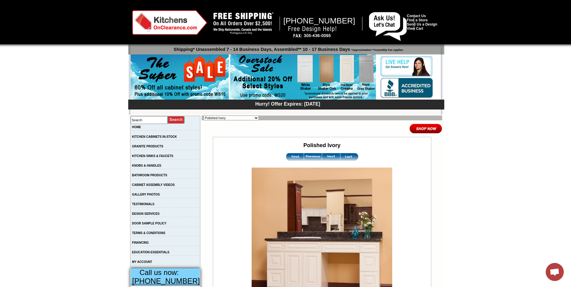
scroll to position [856, 0]
click at [326, 158] on img at bounding box center [331, 157] width 18 height 8
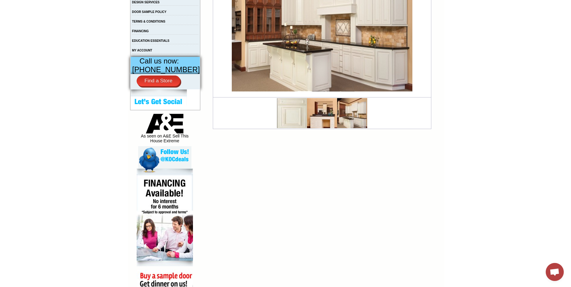
scroll to position [179, 0]
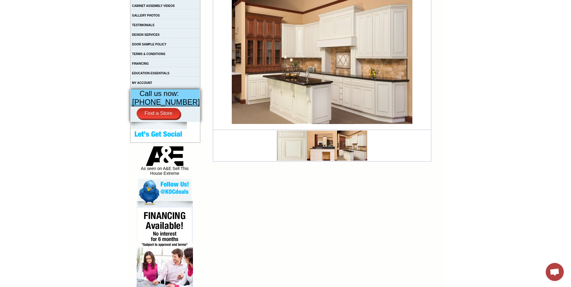
click at [344, 76] on img at bounding box center [322, 57] width 181 height 136
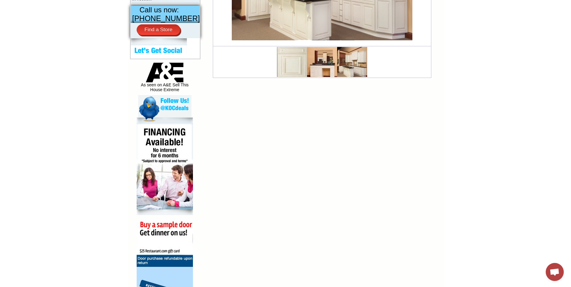
scroll to position [0, 0]
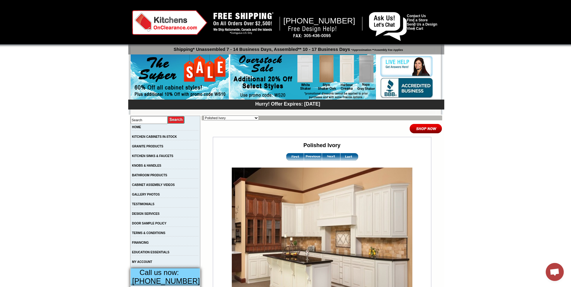
click at [234, 118] on select "Alabaster Shaker [PERSON_NAME] Yellow Walnut [PERSON_NAME] Shaker Baycreek Gray…" at bounding box center [231, 118] width 55 height 5
click at [245, 118] on select "Alabaster Shaker Altmann Yellow Walnut Ashton White Shaker Baycreek Gray Bellmo…" at bounding box center [231, 118] width 55 height 5
select select "/gallery.php?RollID=Rayne_Matte_Green"
click at [204, 116] on select "Alabaster Shaker Altmann Yellow Walnut Ashton White Shaker Baycreek Gray Bellmo…" at bounding box center [231, 118] width 55 height 5
click at [217, 120] on select "Alabaster Shaker [PERSON_NAME] Yellow Walnut [PERSON_NAME] Shaker Baycreek Gray…" at bounding box center [231, 118] width 55 height 5
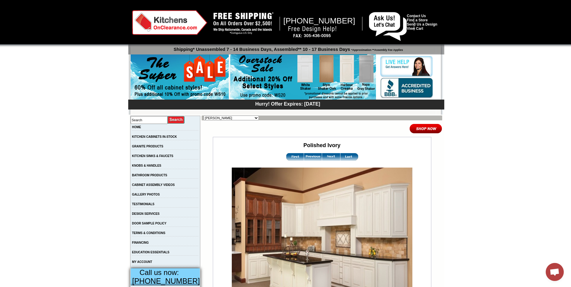
scroll to position [856, 0]
select select "/gallery.php?RollID=Vali_Iced_Mocha"
click at [204, 116] on select "Alabaster Shaker [PERSON_NAME] Yellow Walnut [PERSON_NAME] Shaker Baycreek Gray…" at bounding box center [231, 118] width 55 height 5
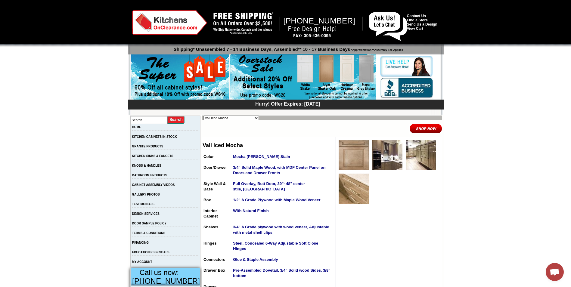
click at [357, 187] on img at bounding box center [354, 189] width 30 height 30
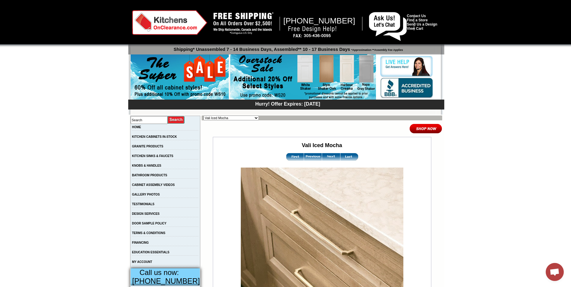
scroll to position [856, 0]
click at [230, 119] on select "Alabaster Shaker [PERSON_NAME] Yellow Walnut [PERSON_NAME] Shaker Baycreek Gray…" at bounding box center [231, 118] width 55 height 5
select select "/gallery.php?RollID=Tamryn_Green_Shaker"
click at [204, 116] on select "Alabaster Shaker [PERSON_NAME] Yellow Walnut [PERSON_NAME] Shaker Baycreek Gray…" at bounding box center [231, 118] width 55 height 5
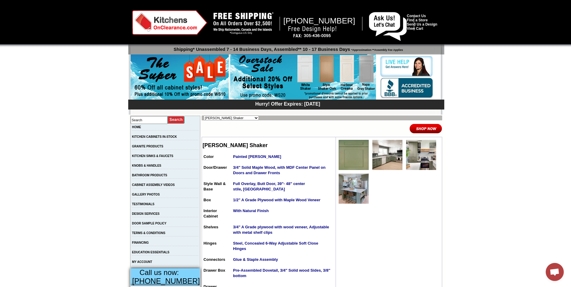
click at [383, 161] on img at bounding box center [388, 155] width 30 height 30
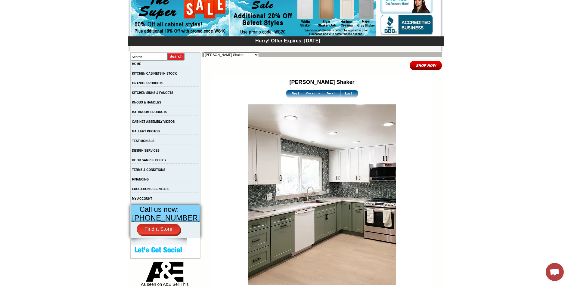
scroll to position [64, 0]
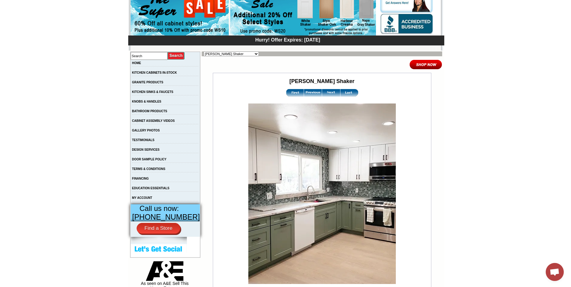
click at [237, 56] on select "Alabaster Shaker Altmann Yellow Walnut Ashton White Shaker Baycreek Gray Bellmo…" at bounding box center [231, 53] width 55 height 5
select select "/gallery.php?RollID=White_Linen_Shaker"
click at [204, 51] on select "Alabaster Shaker Altmann Yellow Walnut Ashton White Shaker Baycreek Gray Bellmo…" at bounding box center [231, 53] width 55 height 5
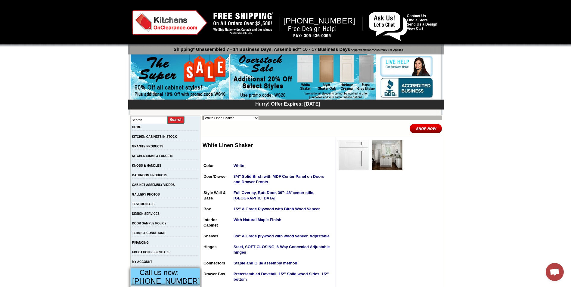
scroll to position [856, 0]
